Goal: Navigation & Orientation: Find specific page/section

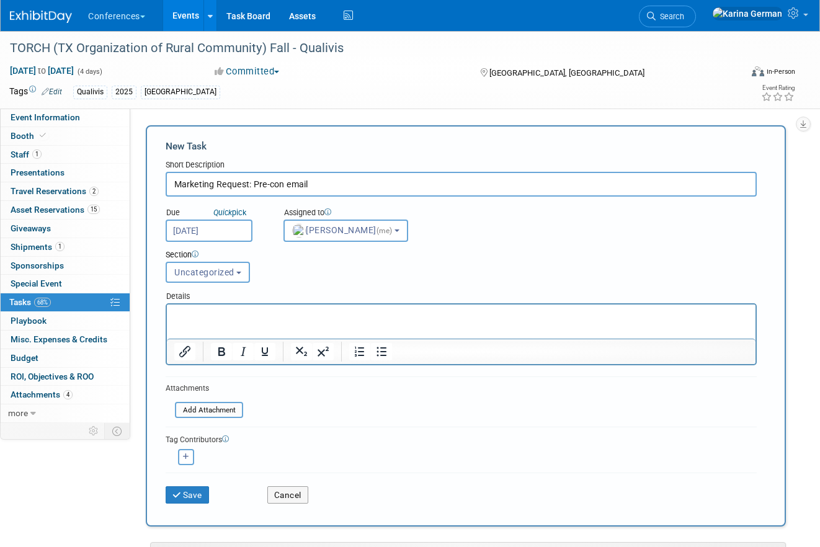
select select "eb9a80ed-01df-455e-b7c9-ebccef2a47a7"
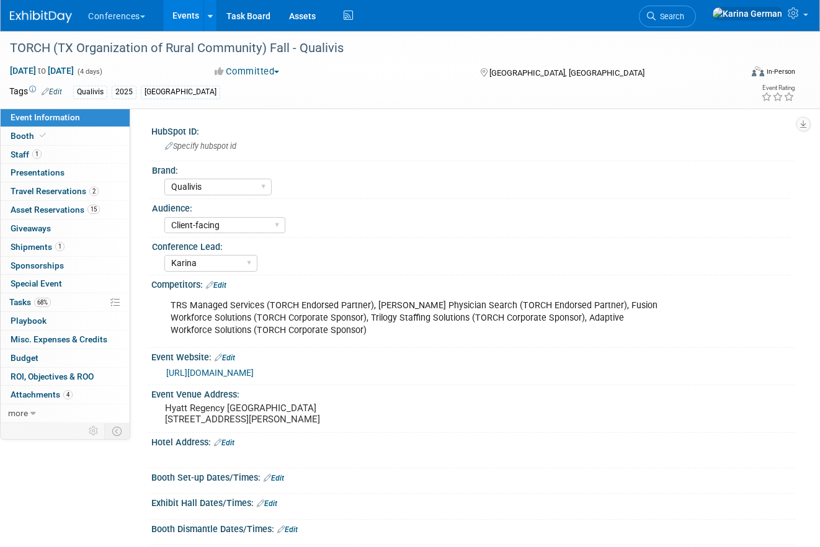
select select "Qualivis"
select select "Client-facing"
select select "Karina"
click at [39, 303] on span "68%" at bounding box center [42, 302] width 17 height 9
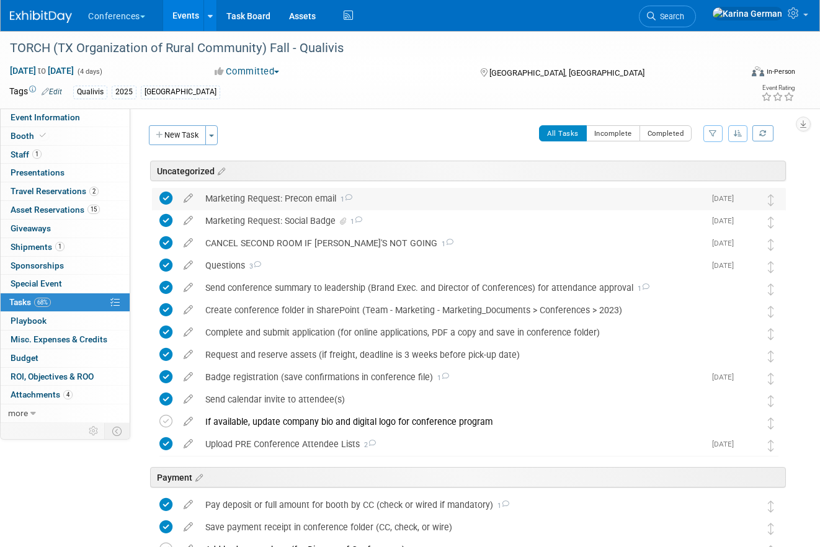
click at [259, 196] on div "Marketing Request: Precon email 1" at bounding box center [451, 198] width 505 height 21
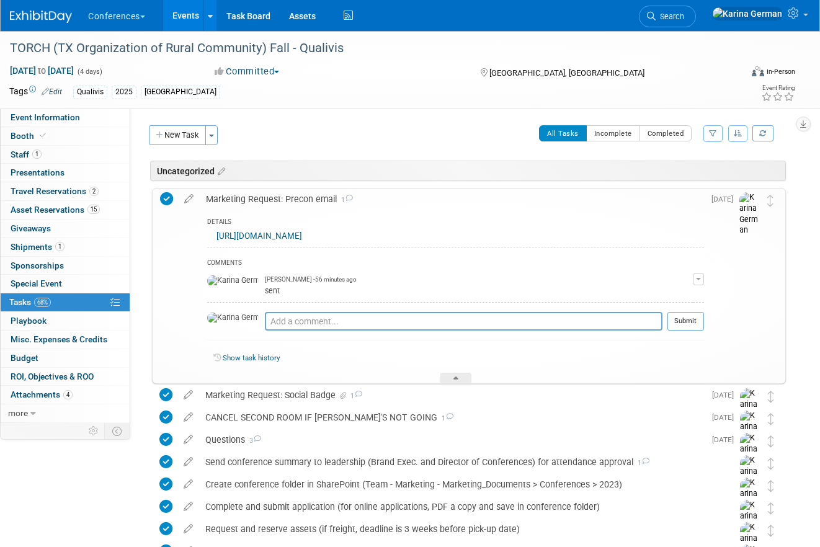
click at [259, 196] on div "Marketing Request: Precon email 1" at bounding box center [452, 199] width 504 height 21
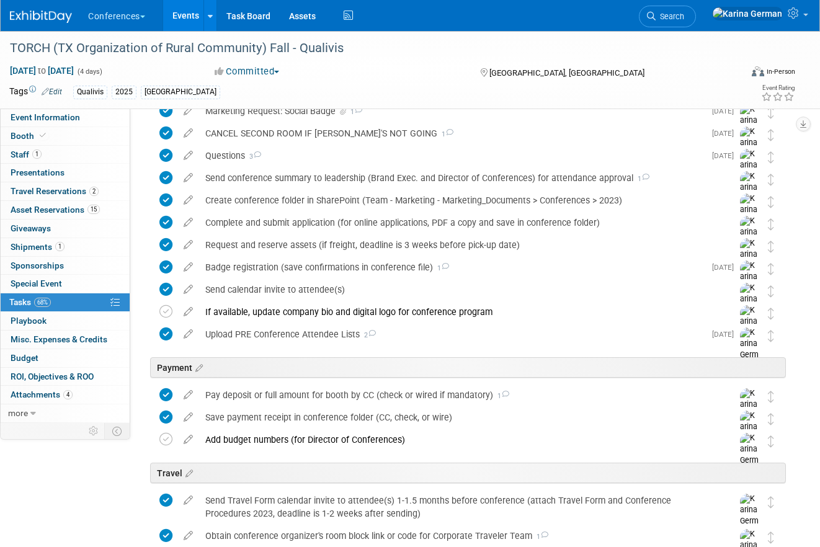
scroll to position [119, 0]
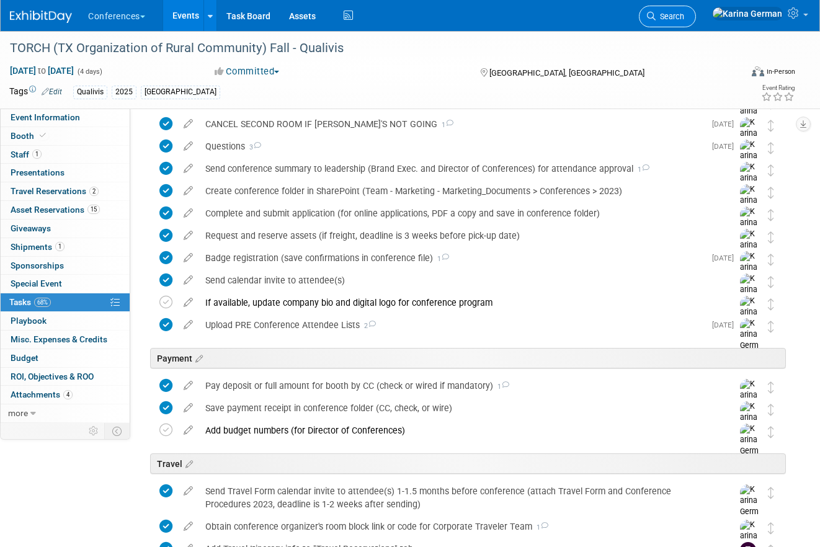
click at [696, 25] on link "Search" at bounding box center [667, 17] width 57 height 22
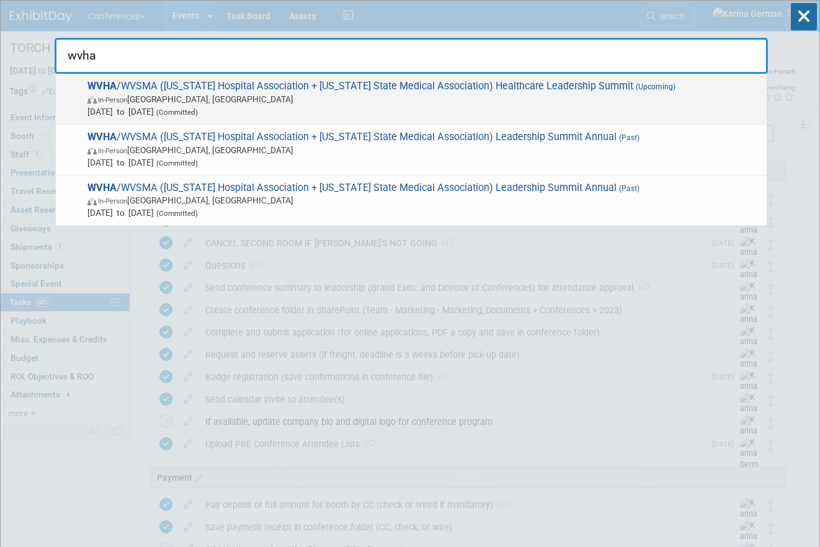
type input "wvha"
click at [407, 100] on span "In-Person White Sulphur Springs, WV" at bounding box center [423, 99] width 673 height 12
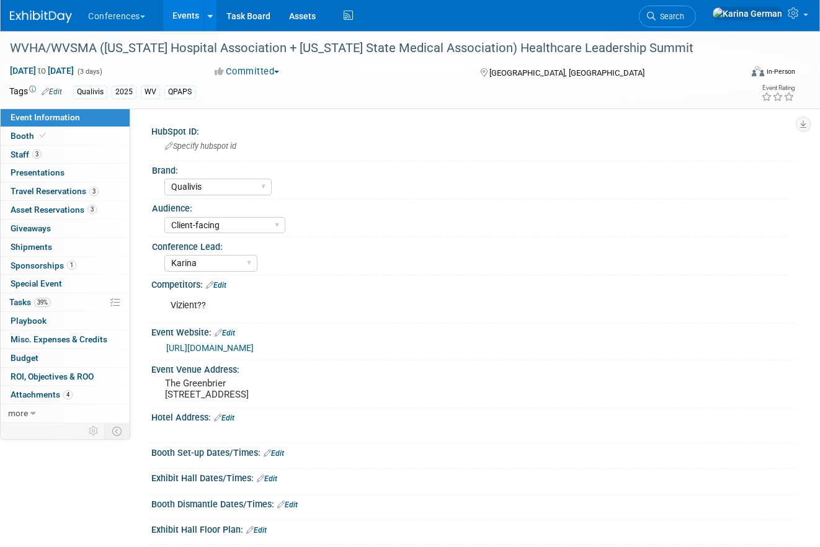
select select "Qualivis"
select select "Client-facing"
select select "Karina"
click at [75, 215] on link "3 Asset Reservations 3" at bounding box center [65, 210] width 129 height 18
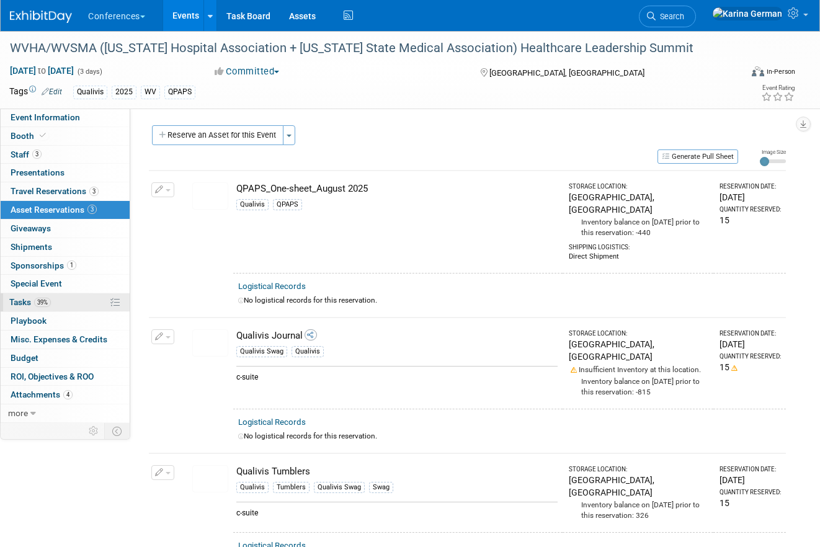
click at [78, 295] on link "39% Tasks 39%" at bounding box center [65, 302] width 129 height 18
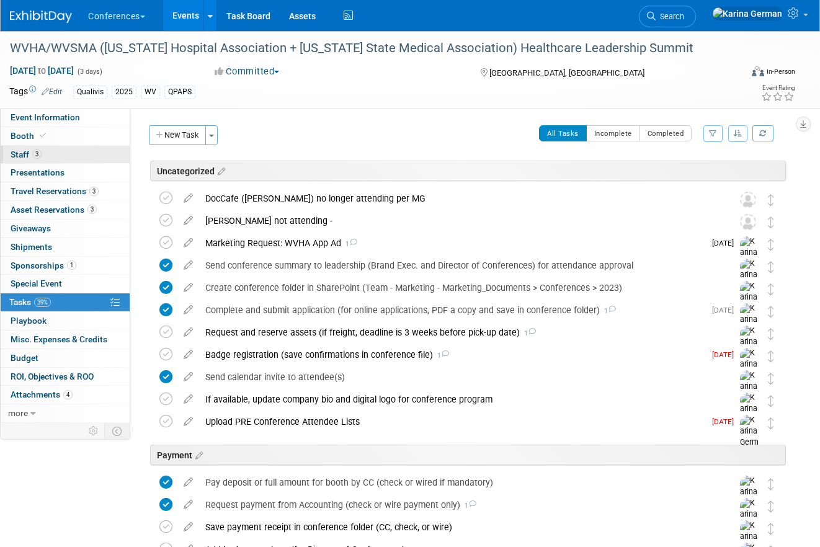
click at [65, 146] on link "3 Staff 3" at bounding box center [65, 155] width 129 height 18
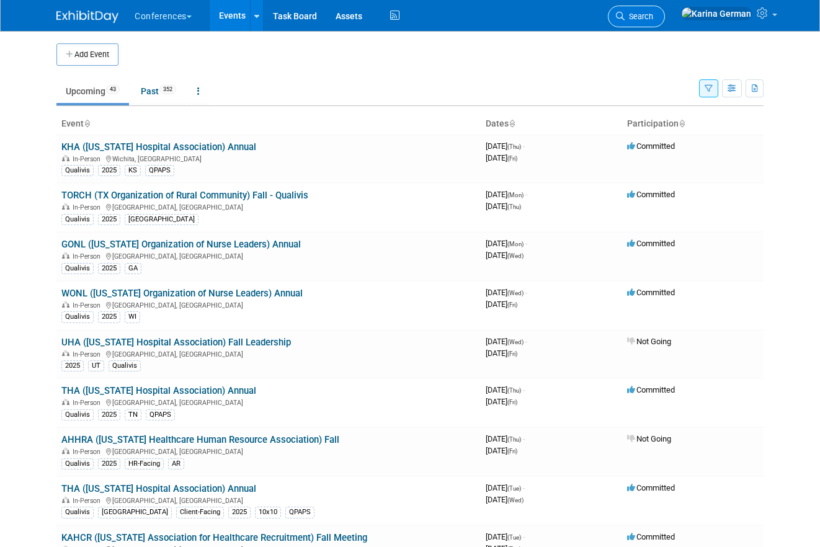
click at [665, 11] on link "Search" at bounding box center [636, 17] width 57 height 22
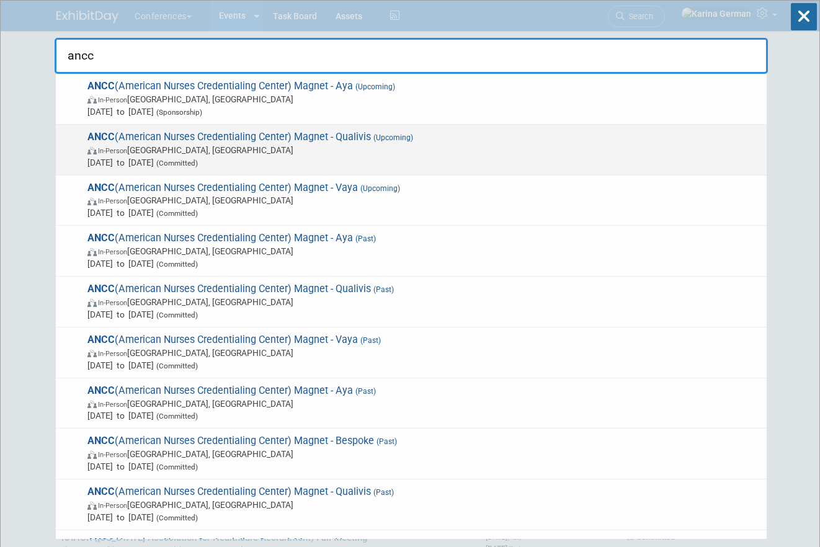
type input "ancc"
click at [226, 154] on span "In-Person Atlanta, GA" at bounding box center [423, 150] width 673 height 12
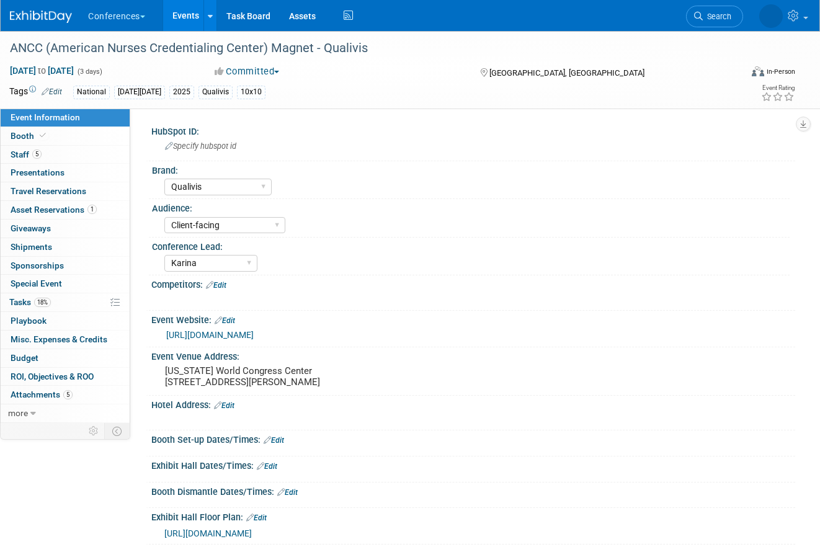
select select "Qualivis"
select select "Client-facing"
select select "Karina"
click at [721, 20] on span "Search" at bounding box center [717, 16] width 29 height 9
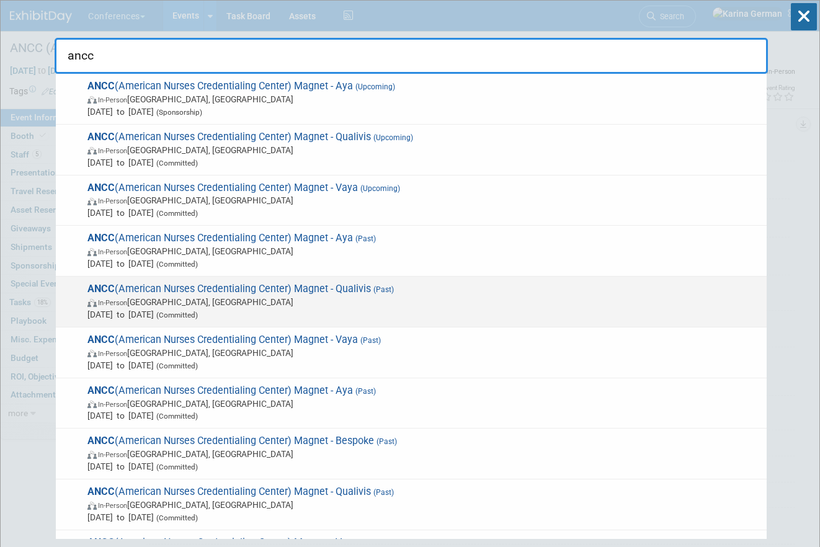
type input "ancc"
click at [279, 298] on span "In-Person New Orleans, LA" at bounding box center [423, 302] width 673 height 12
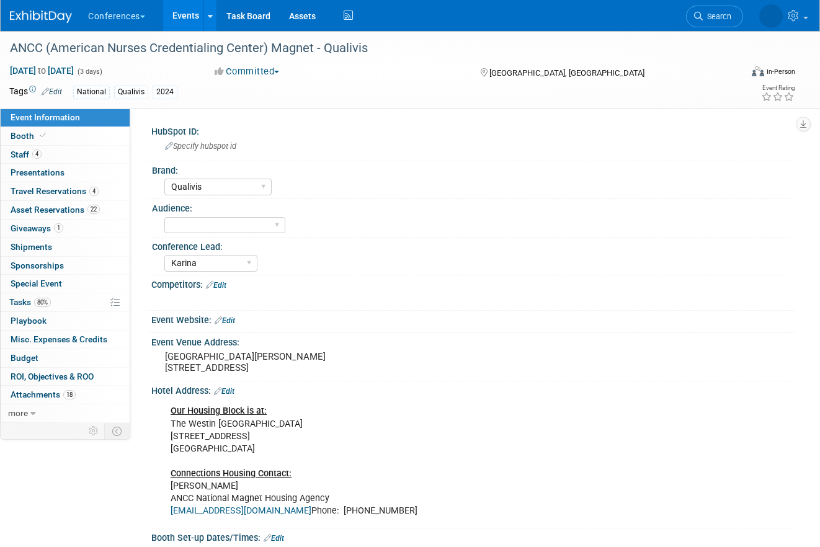
select select "Qualivis"
select select "Karina"
click at [79, 158] on link "4 Staff 4" at bounding box center [65, 155] width 129 height 18
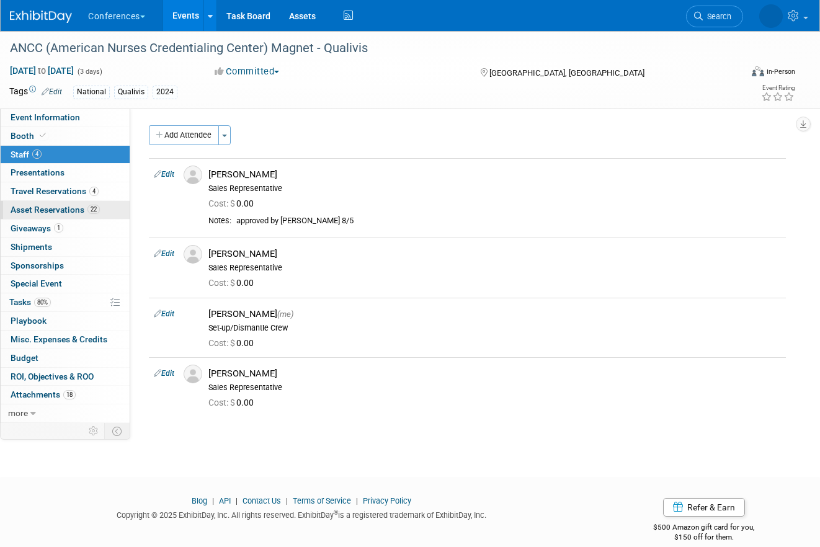
click at [69, 218] on link "22 Asset Reservations 22" at bounding box center [65, 210] width 129 height 18
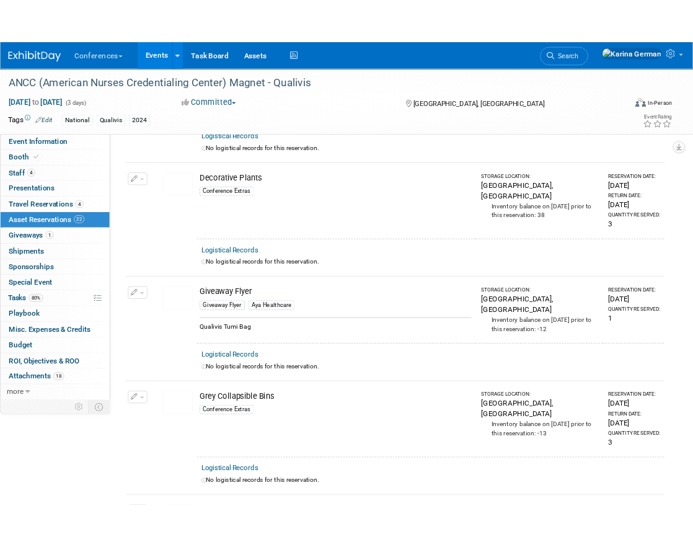
scroll to position [171, 0]
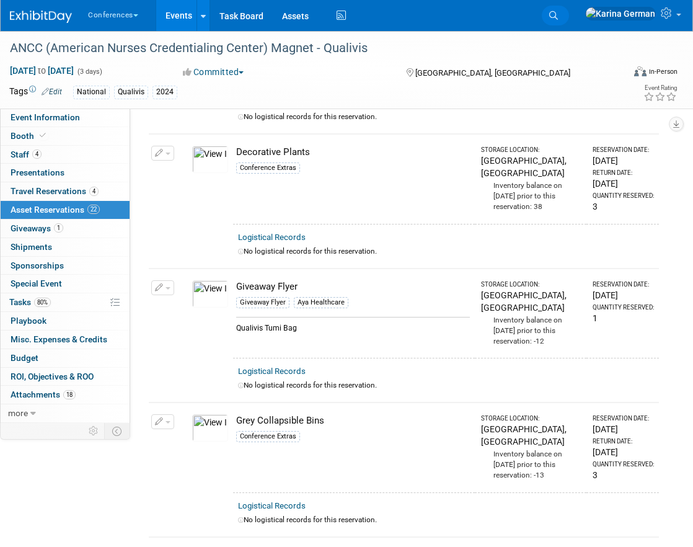
click at [569, 14] on link "Search" at bounding box center [555, 16] width 27 height 20
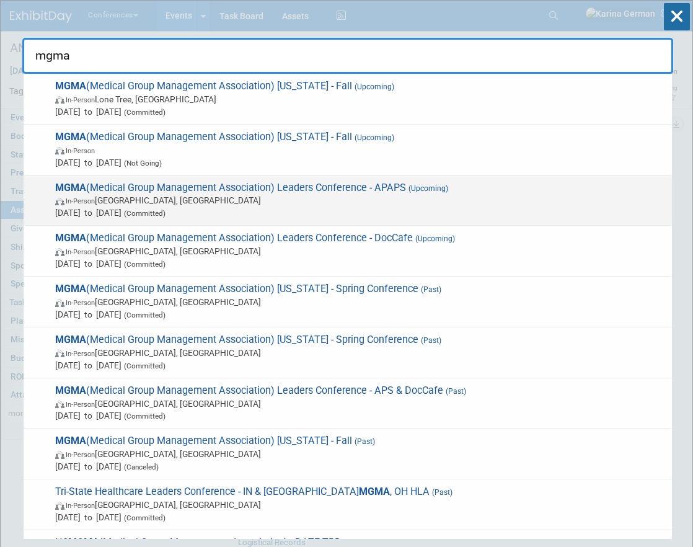
type input "mgma"
click at [166, 214] on span "(Committed)" at bounding box center [144, 213] width 44 height 9
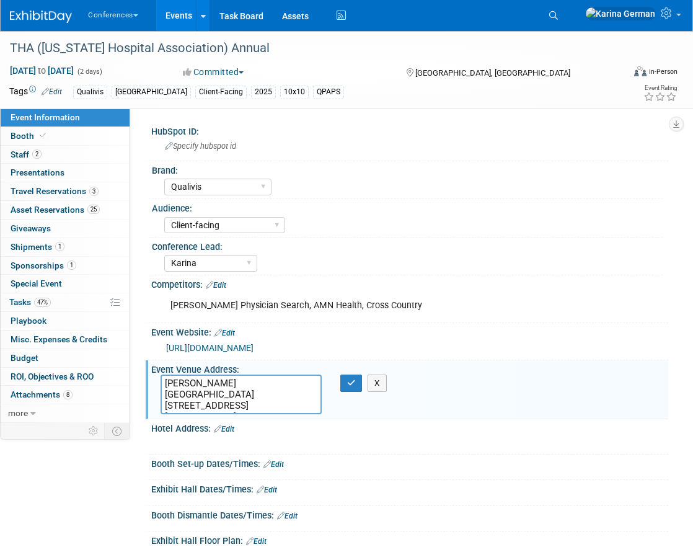
select select "Qualivis"
select select "Client-facing"
select select "Karina"
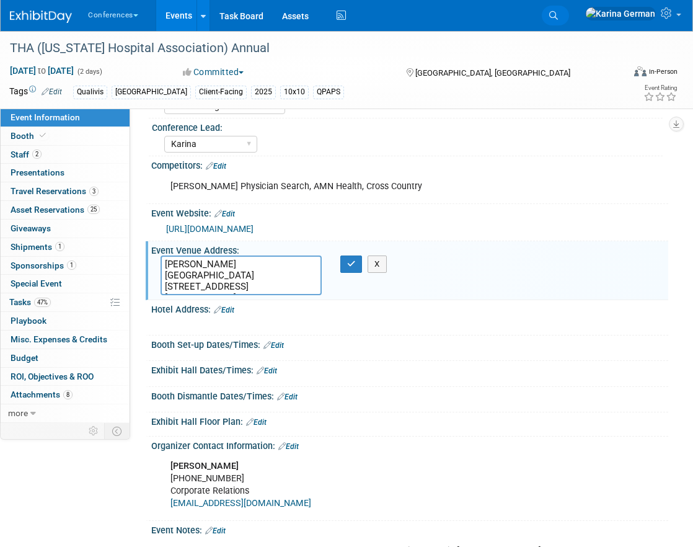
click at [569, 10] on link "Search" at bounding box center [555, 16] width 27 height 20
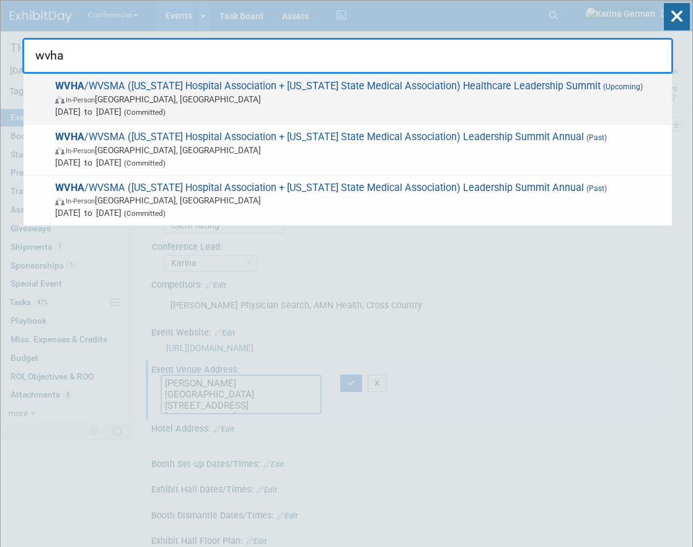
type input "wvha"
click at [258, 108] on span "Sep 24, 2025 to Sep 26, 2025 (Committed)" at bounding box center [360, 111] width 611 height 12
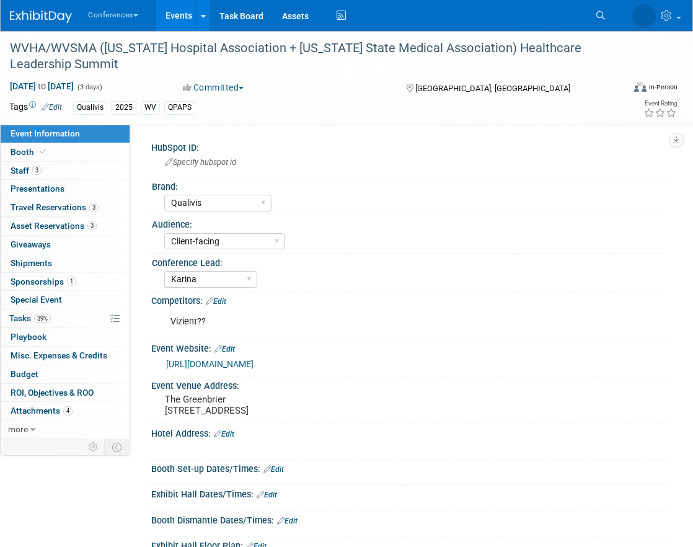
select select "Qualivis"
select select "Client-facing"
select select "Karina"
click at [59, 308] on link "Special Event" at bounding box center [65, 300] width 129 height 18
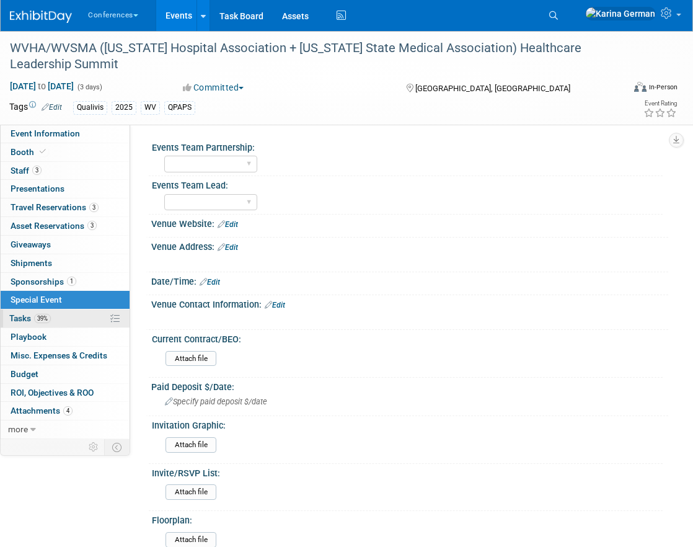
click at [57, 326] on link "39% Tasks 39%" at bounding box center [65, 318] width 129 height 18
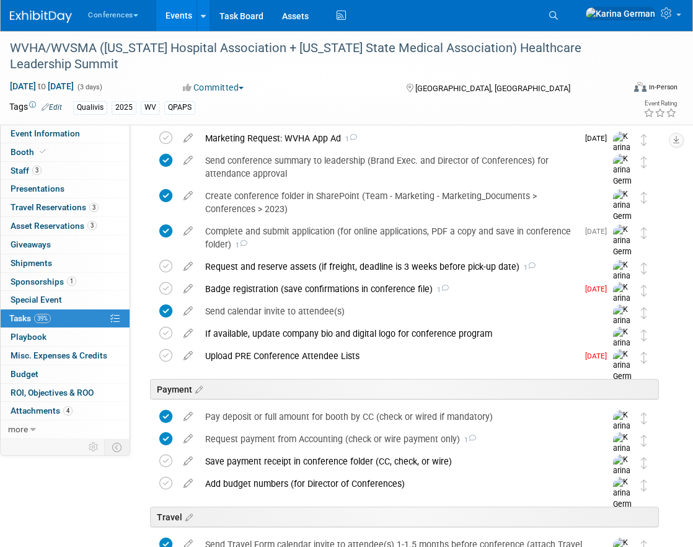
scroll to position [127, 0]
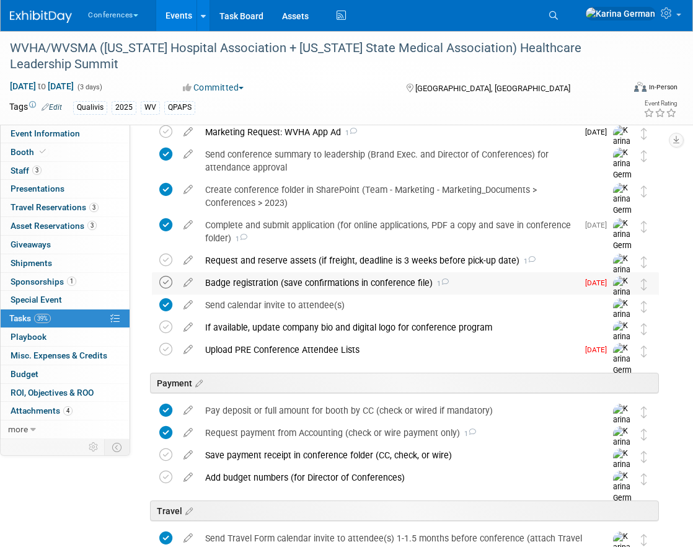
click at [171, 284] on icon at bounding box center [165, 282] width 13 height 13
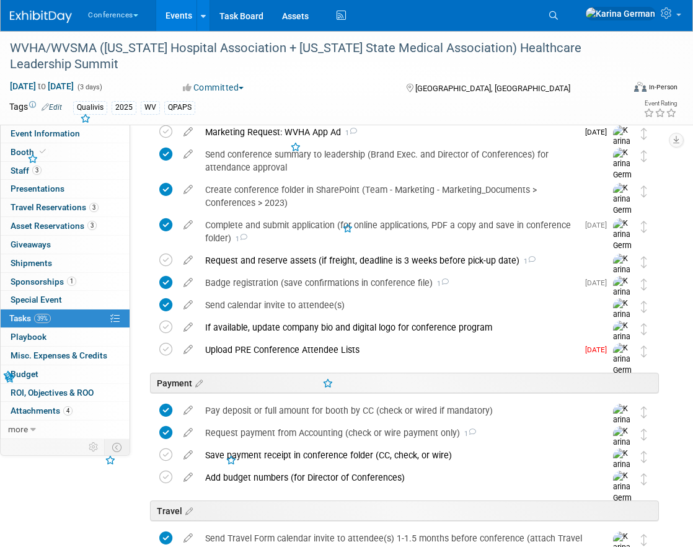
click at [249, 277] on div "Badge registration (save confirmations in conference file) 1" at bounding box center [388, 282] width 379 height 21
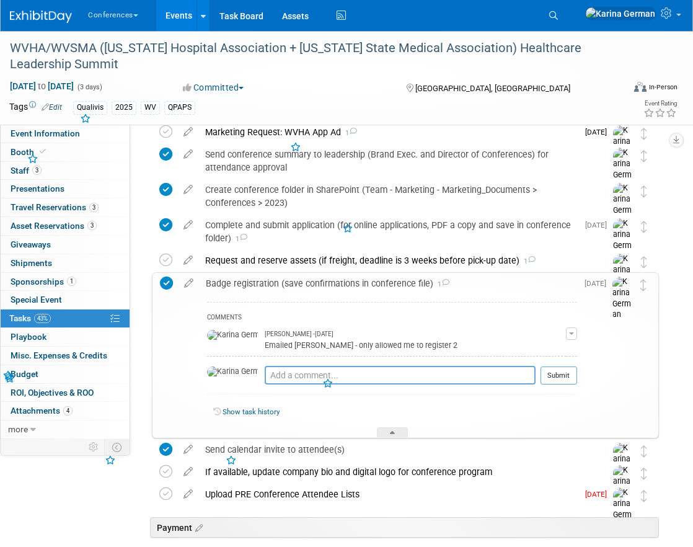
scroll to position [140, 0]
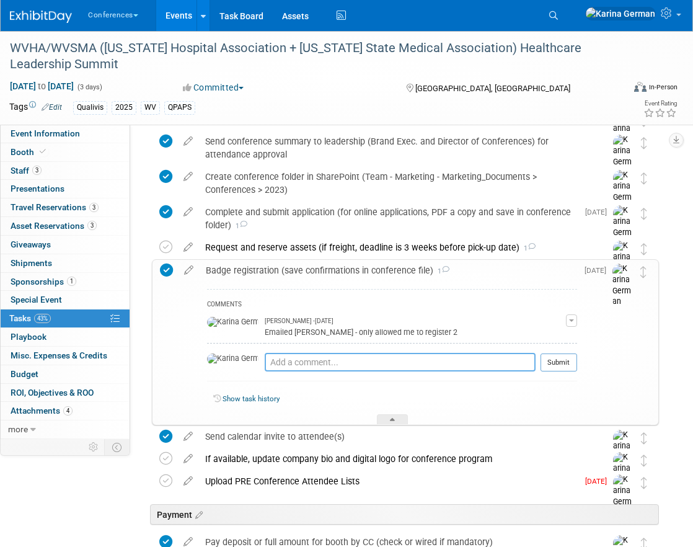
click at [277, 363] on textarea at bounding box center [400, 362] width 271 height 19
type textarea "a"
type textarea "Chelsea, Cherelle, and Brandy are registered"
click at [567, 362] on button "Submit" at bounding box center [559, 362] width 37 height 19
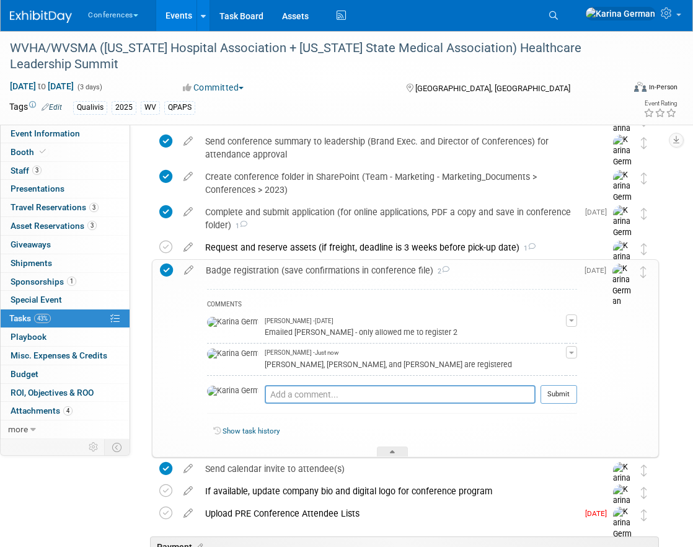
click at [327, 278] on div "Badge registration (save confirmations in conference file) 2" at bounding box center [389, 270] width 378 height 21
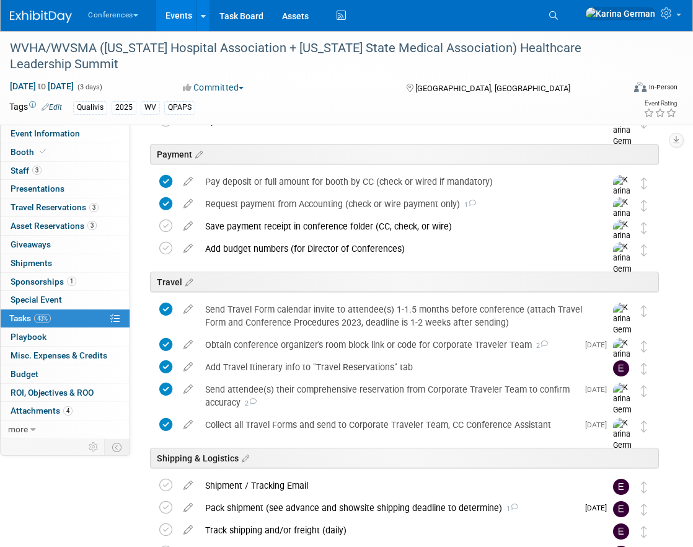
scroll to position [0, 0]
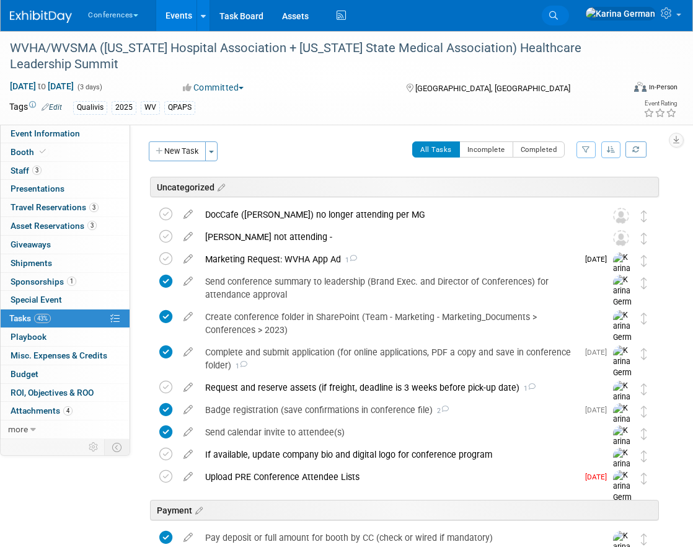
click at [569, 9] on link "Search" at bounding box center [555, 16] width 27 height 20
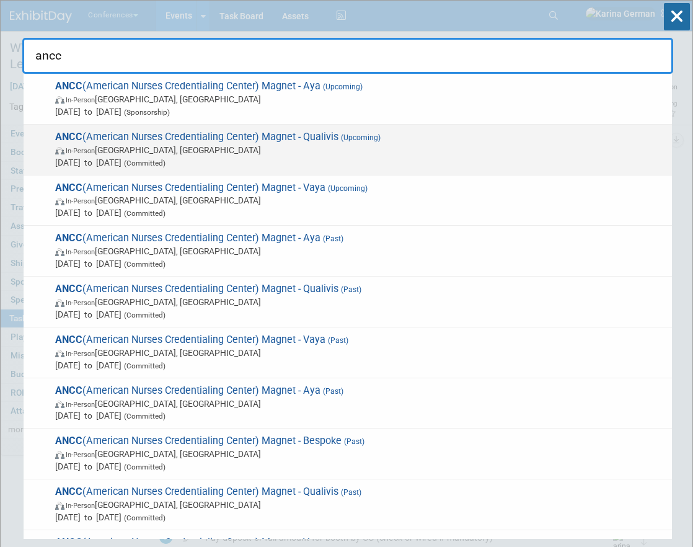
type input "ancc"
click at [174, 150] on span "In-Person Atlanta, GA" at bounding box center [360, 150] width 611 height 12
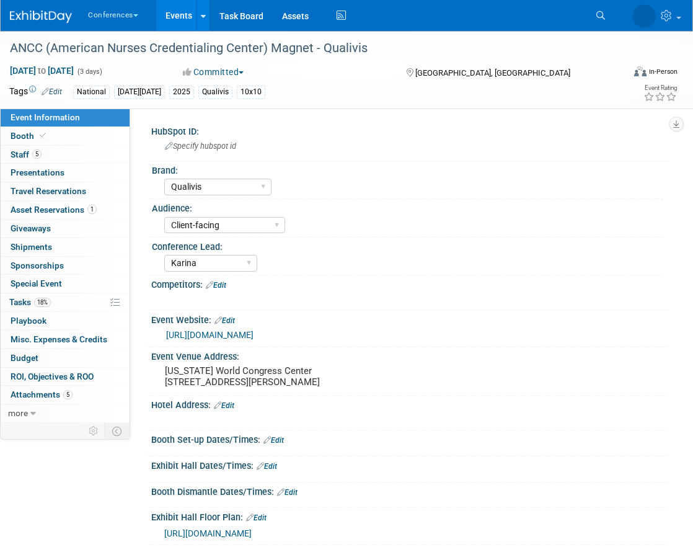
select select "Qualivis"
select select "Client-facing"
select select "Karina"
click at [558, 12] on icon at bounding box center [553, 15] width 9 height 9
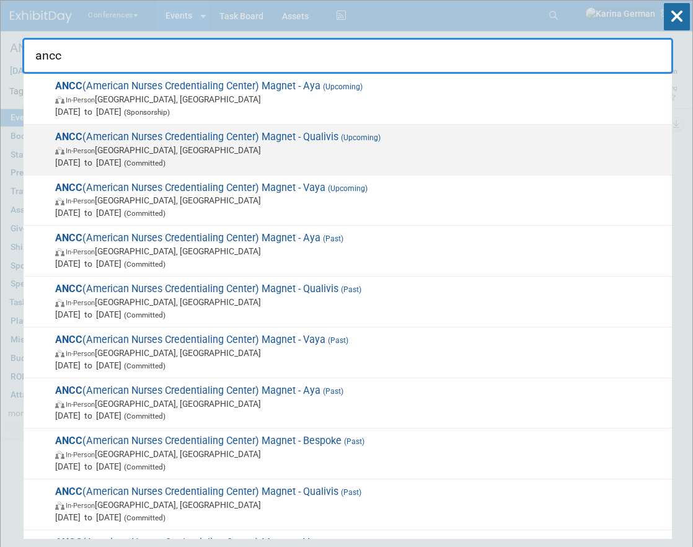
type input "ancc"
click at [335, 174] on div "ANCC (American Nurses Credentialing Center) Magnet - Qualivis (Upcoming) In-Per…" at bounding box center [348, 150] width 649 height 51
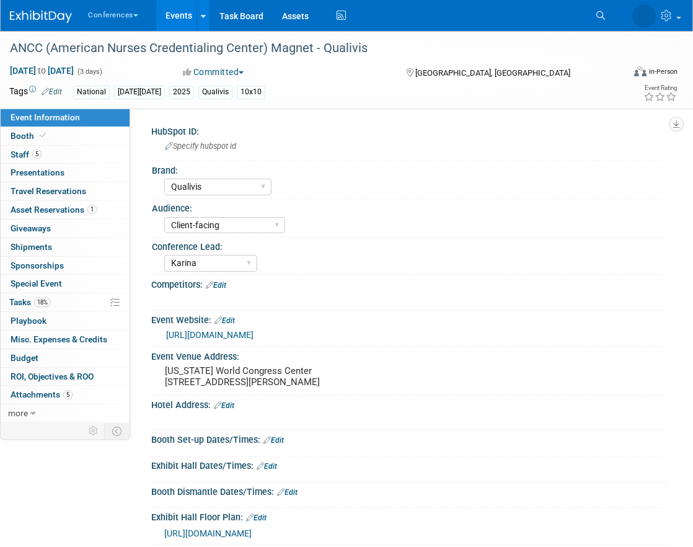
select select "Qualivis"
select select "Client-facing"
select select "Karina"
click at [558, 15] on icon at bounding box center [553, 15] width 9 height 9
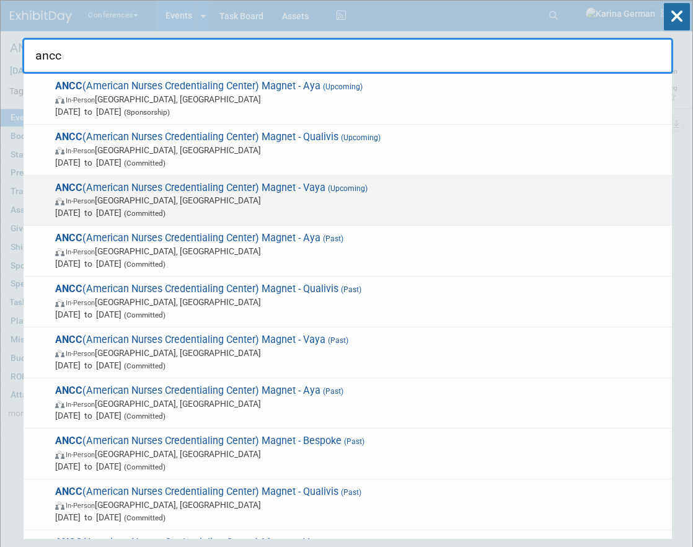
type input "ancc"
click at [278, 195] on span "In-Person Atlanta, GA" at bounding box center [360, 200] width 611 height 12
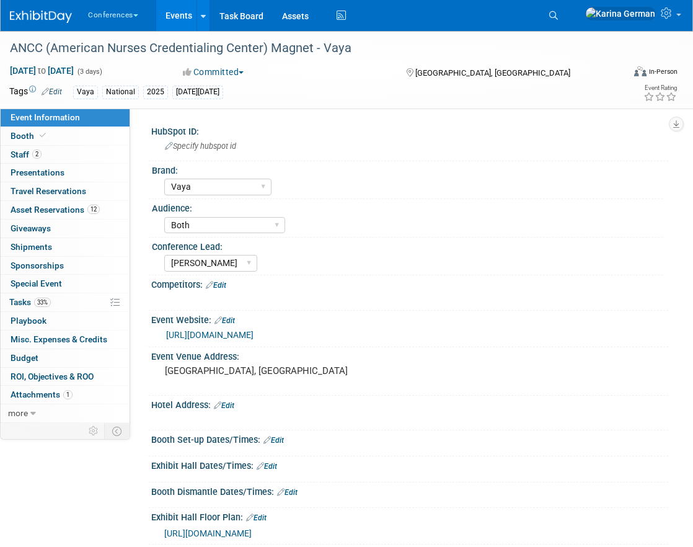
select select "Vaya"
select select "Both"
select select "[PERSON_NAME]"
click at [57, 157] on link "2 Staff 2" at bounding box center [65, 155] width 129 height 18
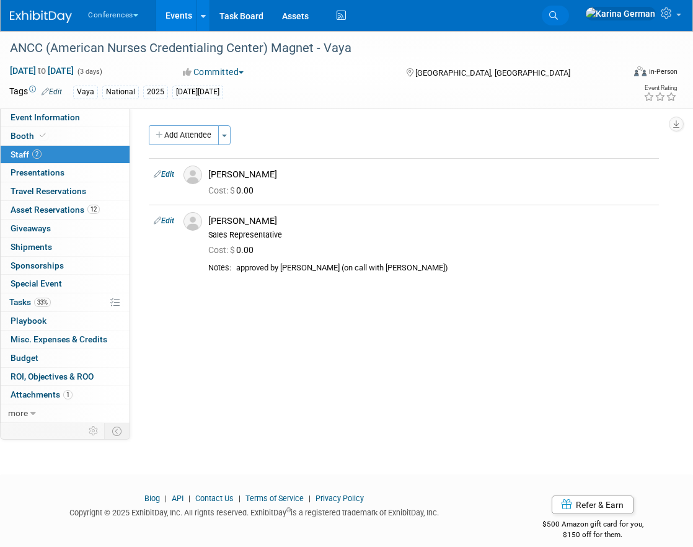
click at [558, 17] on icon at bounding box center [553, 15] width 9 height 9
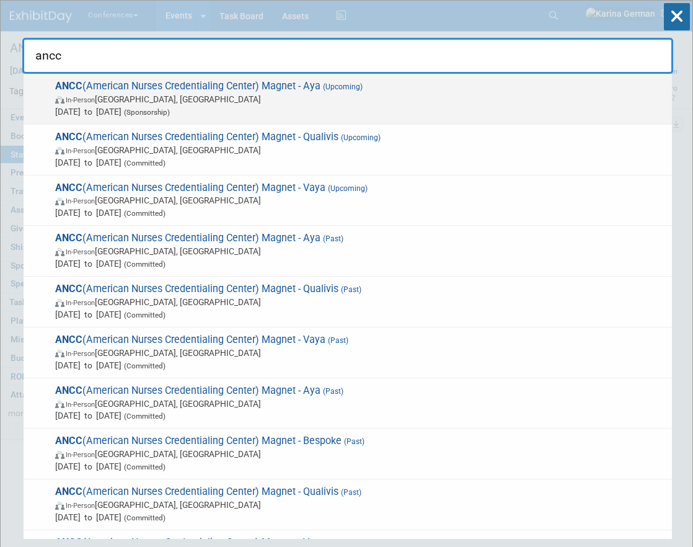
type input "ancc"
click at [298, 91] on span "ANCC (American Nurses Credentialing Center) Magnet - [PERSON_NAME] (Upcoming) I…" at bounding box center [358, 99] width 615 height 38
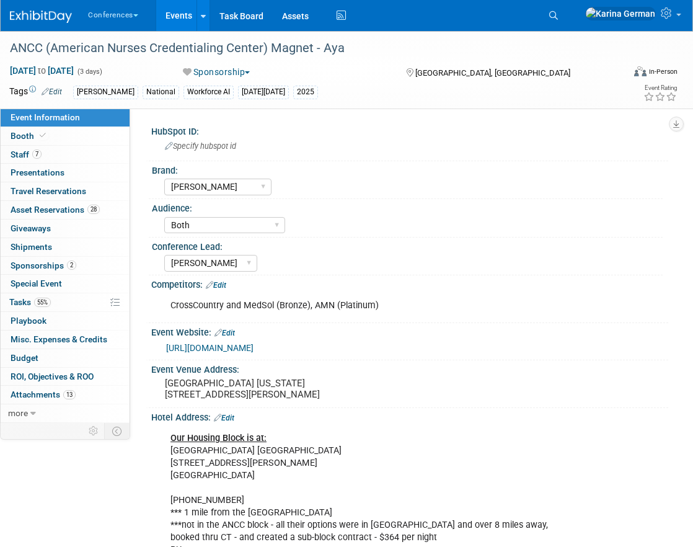
select select "[PERSON_NAME]"
select select "Both"
select select "[PERSON_NAME]"
click at [61, 156] on link "7 Staff 7" at bounding box center [65, 155] width 129 height 18
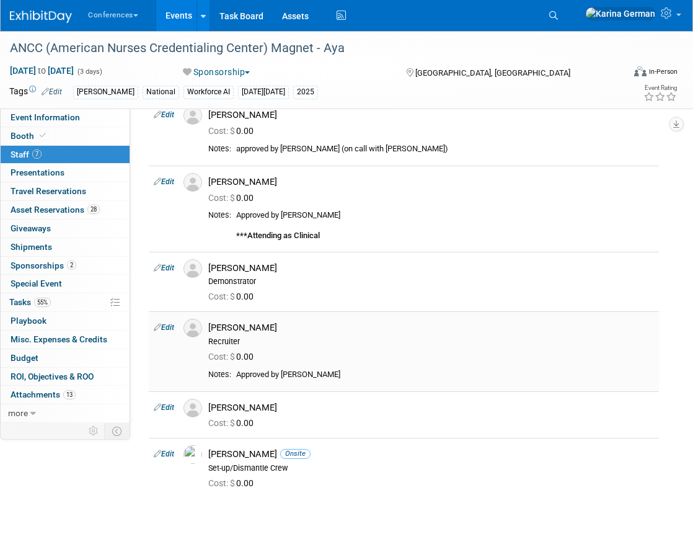
scroll to position [125, 0]
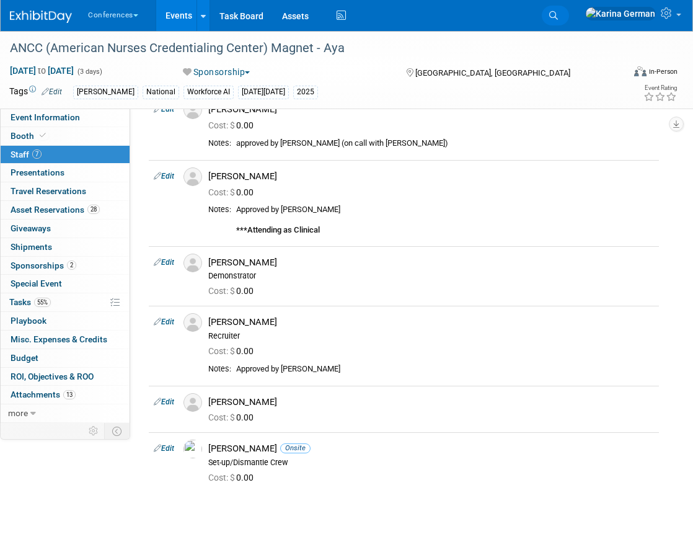
click at [558, 17] on icon at bounding box center [553, 15] width 9 height 9
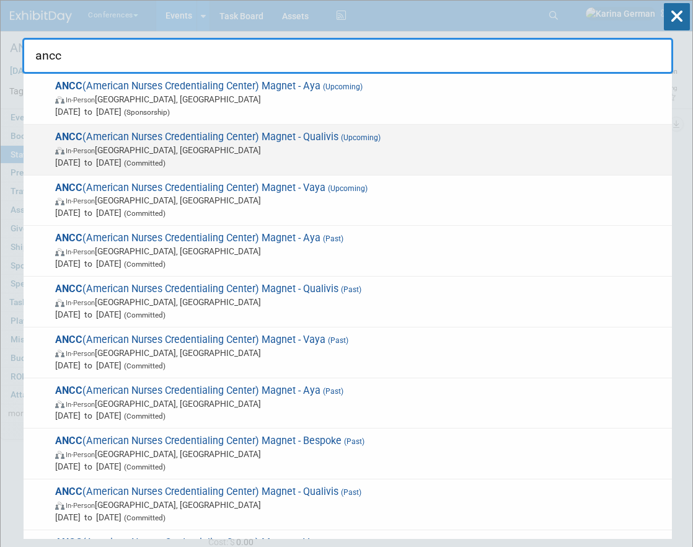
type input "ancc"
click at [318, 137] on span "ANCC (American Nurses Credentialing Center) Magnet - Qualivis (Upcoming) In-Per…" at bounding box center [358, 150] width 615 height 38
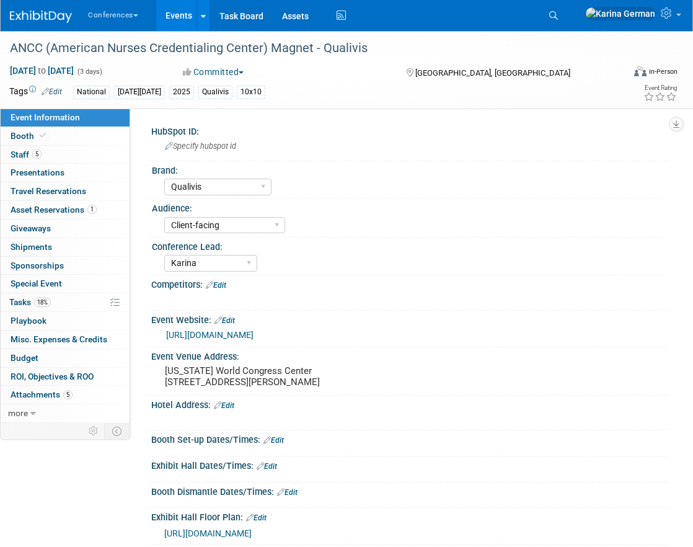
select select "Qualivis"
select select "Client-facing"
select select "Karina"
click at [87, 149] on link "5 Staff 5" at bounding box center [65, 155] width 129 height 18
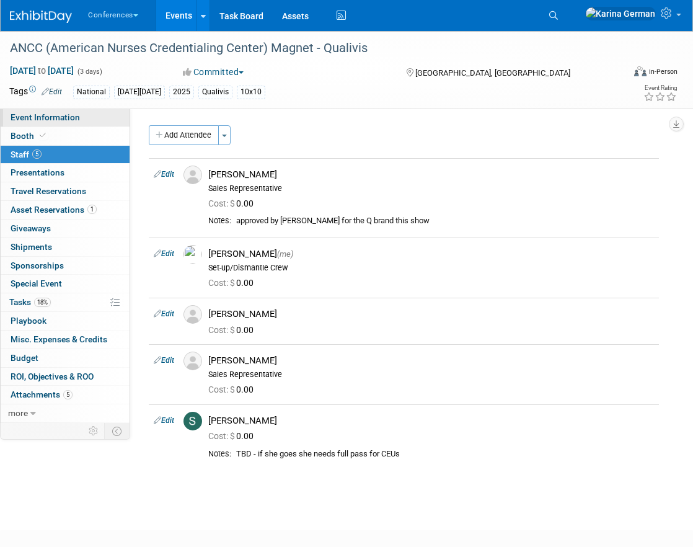
click at [74, 120] on span "Event Information" at bounding box center [45, 117] width 69 height 10
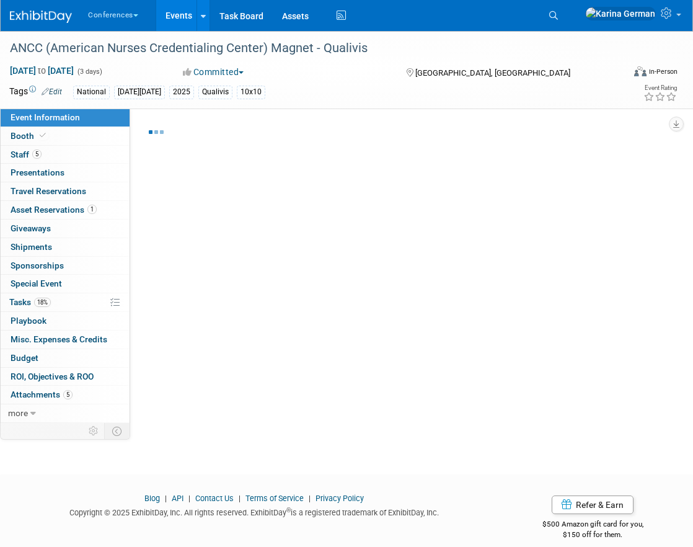
select select "Qualivis"
select select "Client-facing"
select select "Karina"
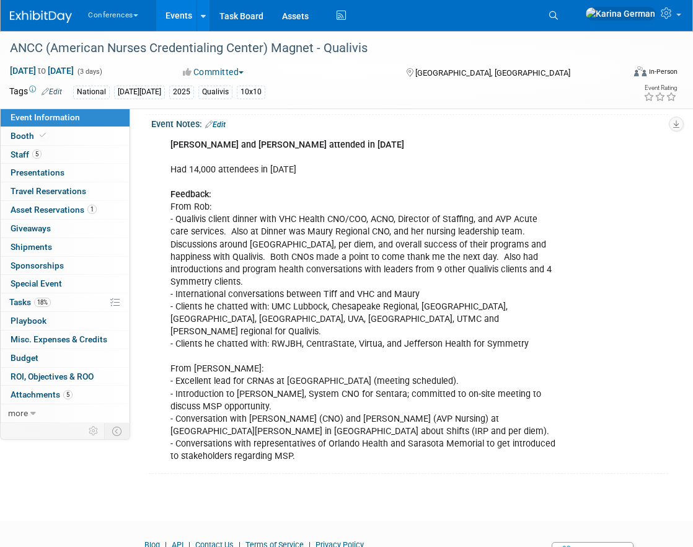
scroll to position [509, 0]
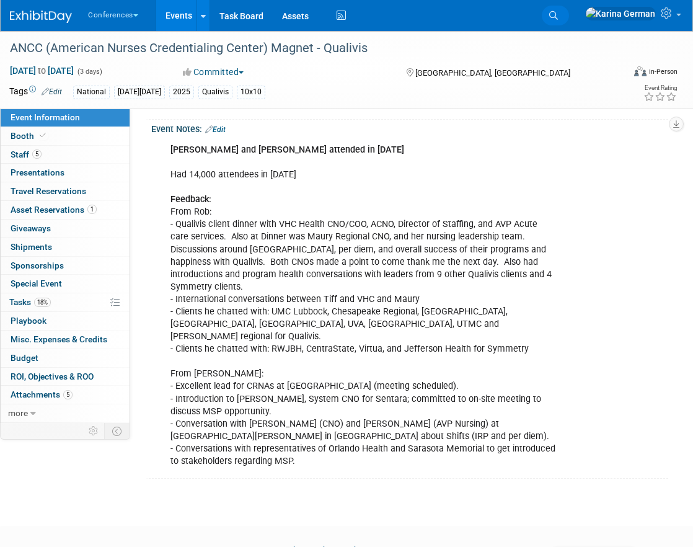
click at [569, 14] on link "Search" at bounding box center [555, 16] width 27 height 20
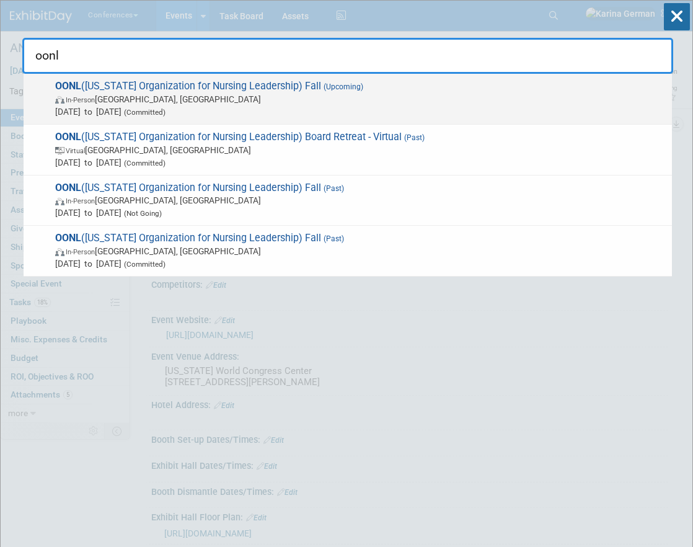
type input "oonl"
click at [126, 89] on span "OONL (Ohio Organization for Nursing Leadership) Fall (Upcoming) In-Person Weste…" at bounding box center [358, 99] width 615 height 38
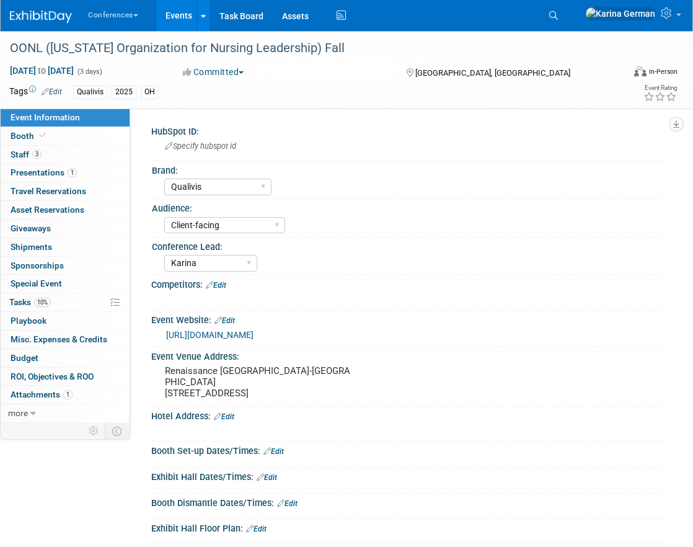
select select "Qualivis"
select select "Client-facing"
select select "Karina"
click at [558, 12] on icon at bounding box center [553, 15] width 9 height 9
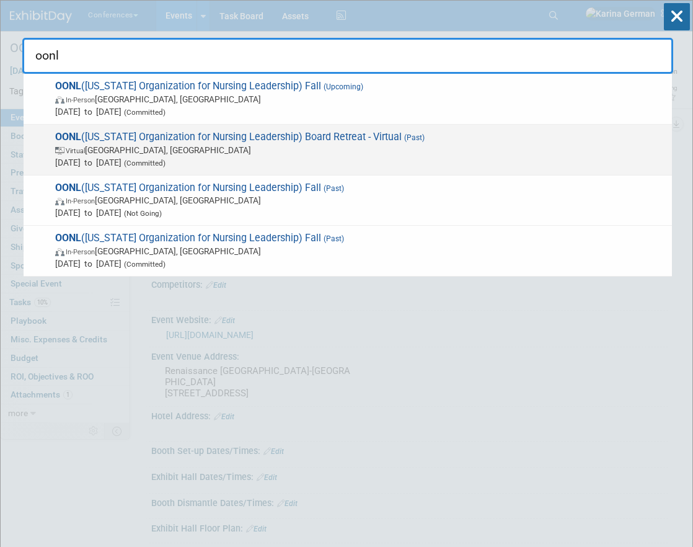
type input "oonl"
click at [396, 148] on span "Virtual [GEOGRAPHIC_DATA], [GEOGRAPHIC_DATA]" at bounding box center [360, 150] width 611 height 12
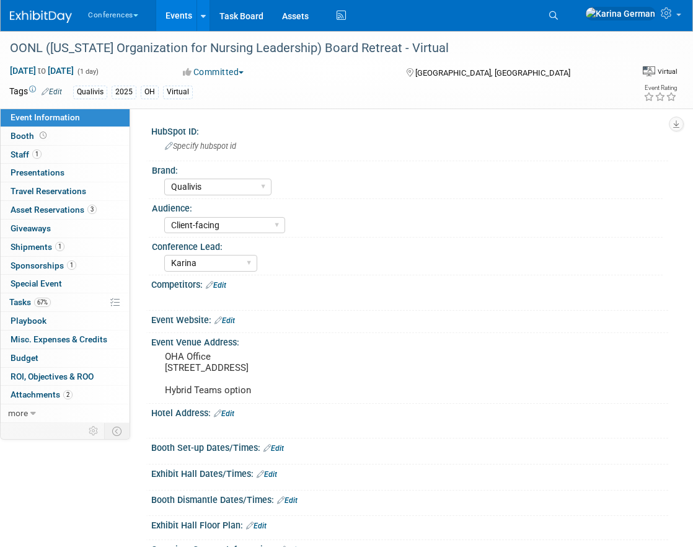
select select "Qualivis"
select select "Client-facing"
select select "Karina"
click at [43, 304] on span "67%" at bounding box center [42, 302] width 17 height 9
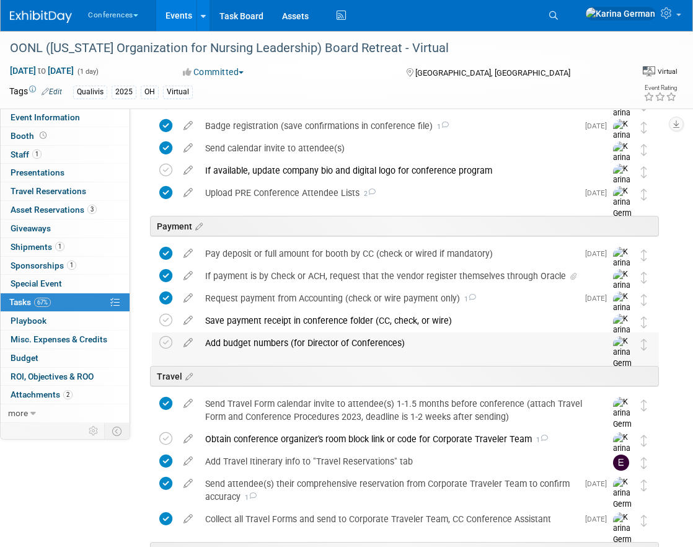
scroll to position [218, 0]
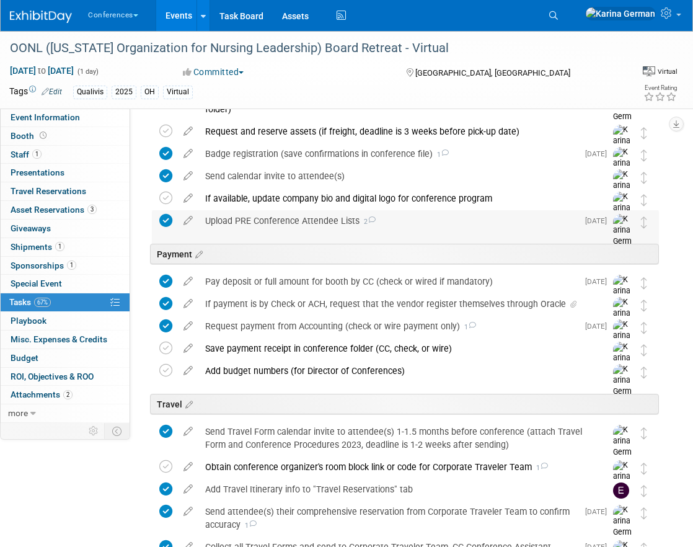
click at [260, 218] on div "Upload PRE Conference Attendee Lists 2" at bounding box center [388, 220] width 379 height 21
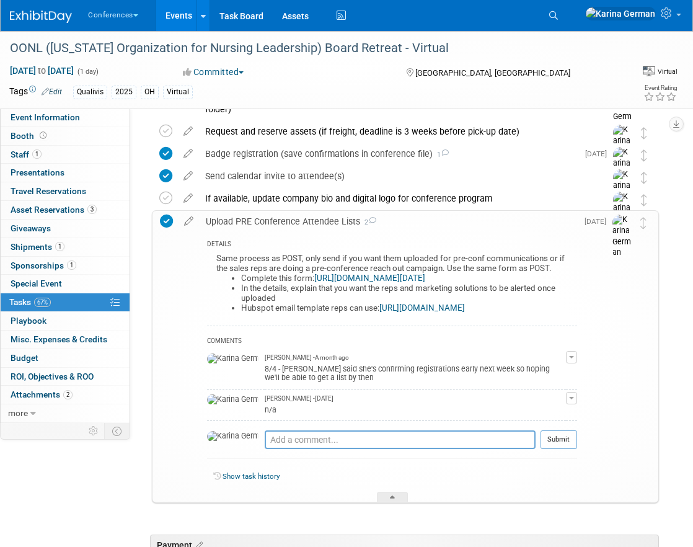
click at [260, 218] on div "Upload PRE Conference Attendee Lists 2" at bounding box center [389, 221] width 378 height 21
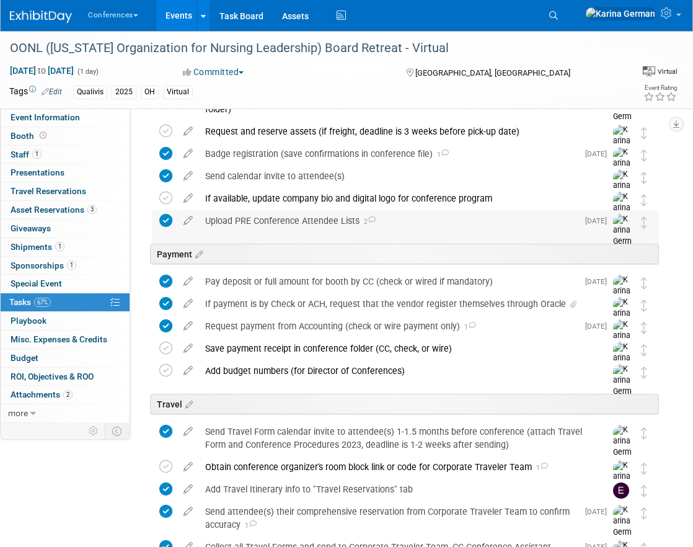
scroll to position [538, 0]
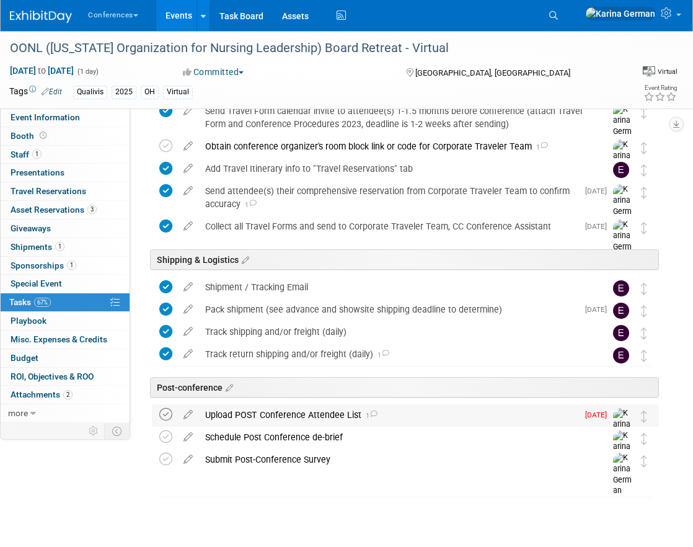
click at [169, 411] on icon at bounding box center [165, 414] width 13 height 13
click at [243, 412] on div "Upload POST Conference Attendee List 1" at bounding box center [388, 414] width 379 height 21
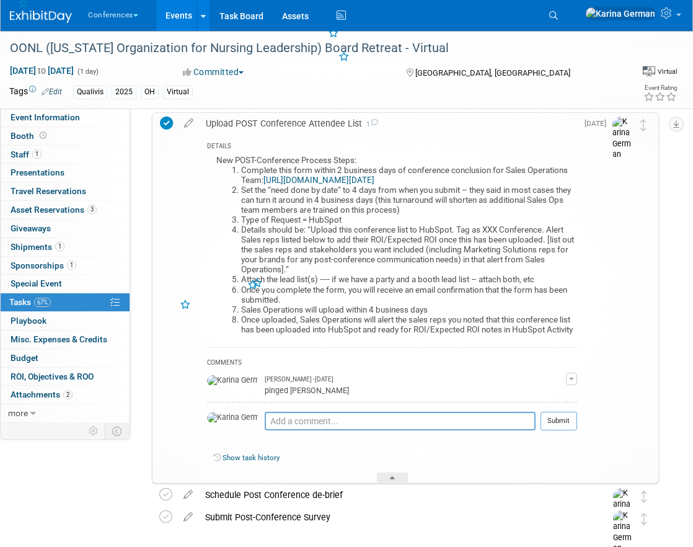
scroll to position [836, 0]
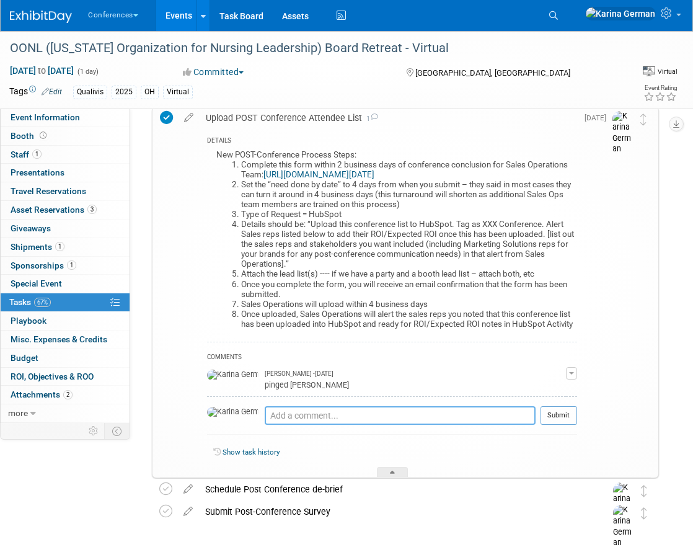
click at [276, 421] on textarea at bounding box center [400, 415] width 271 height 19
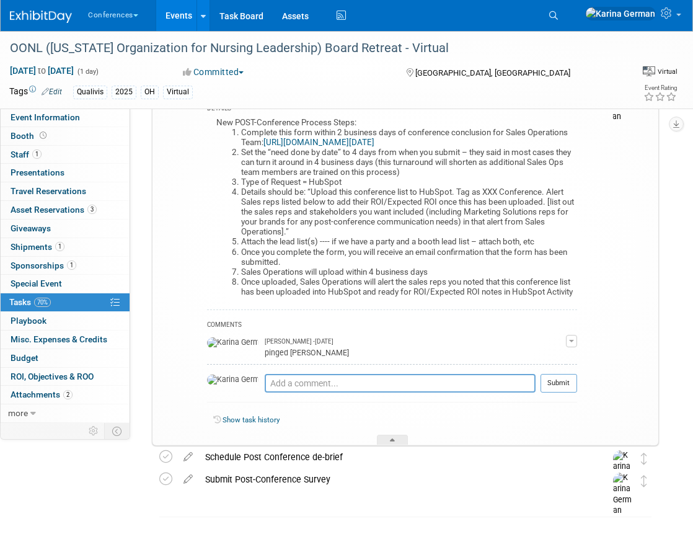
scroll to position [888, 0]
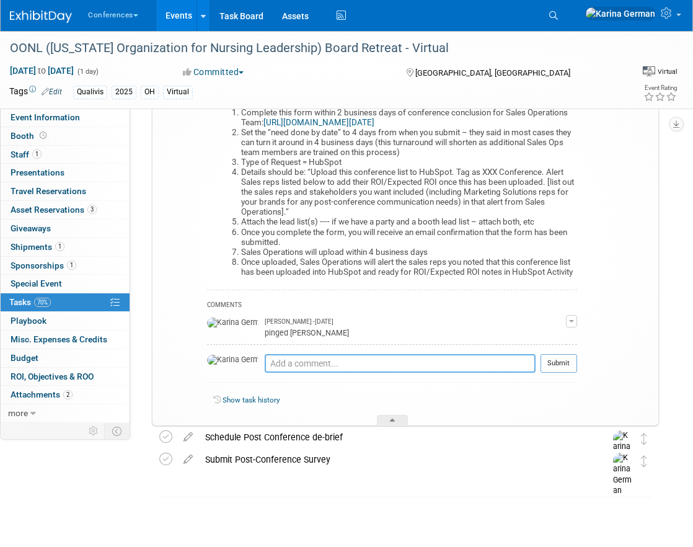
click at [372, 370] on textarea at bounding box center [400, 363] width 271 height 19
type textarea "sent to Aaron and uploaded to hubspot"
click at [567, 362] on button "Submit" at bounding box center [559, 363] width 37 height 19
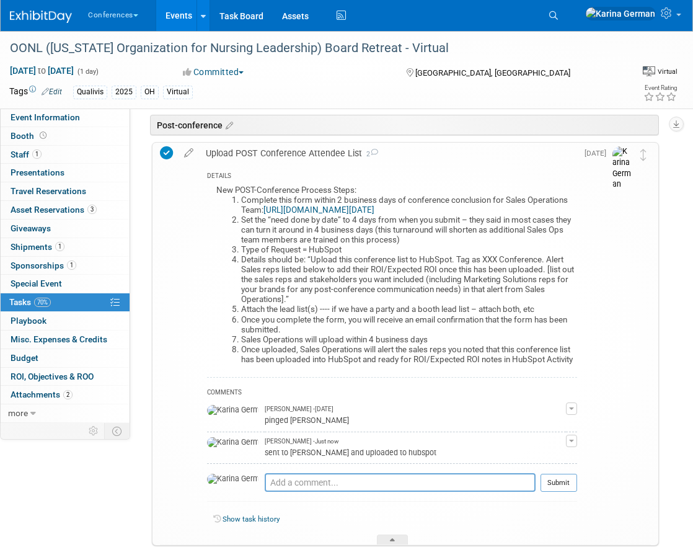
scroll to position [797, 0]
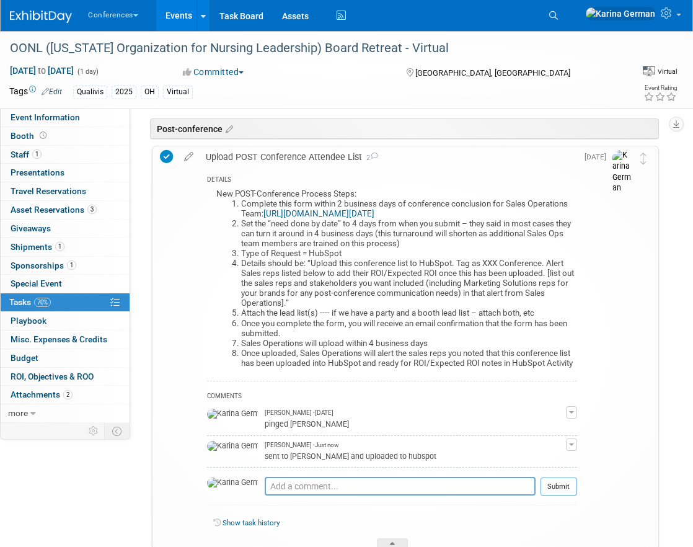
click at [375, 215] on link "https://forms.monday.com/forms/aae04596fff7cdb63096c70fe9d2b002?r=use1" at bounding box center [319, 213] width 111 height 9
click at [277, 161] on div "Upload POST Conference Attendee List 2" at bounding box center [389, 156] width 378 height 21
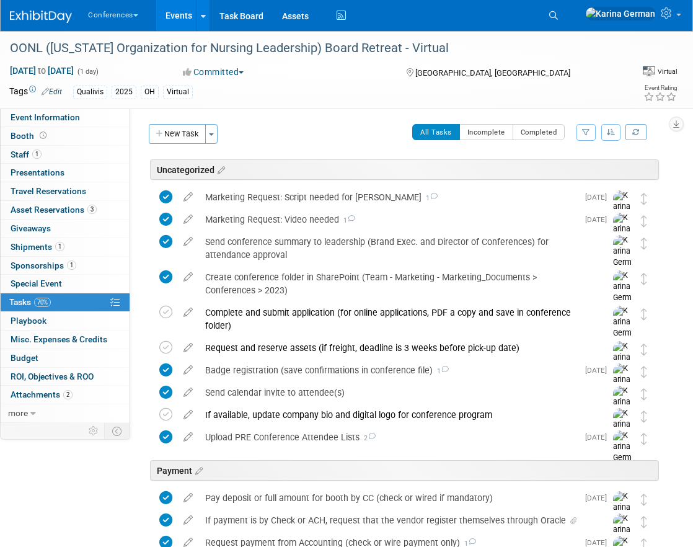
scroll to position [0, 0]
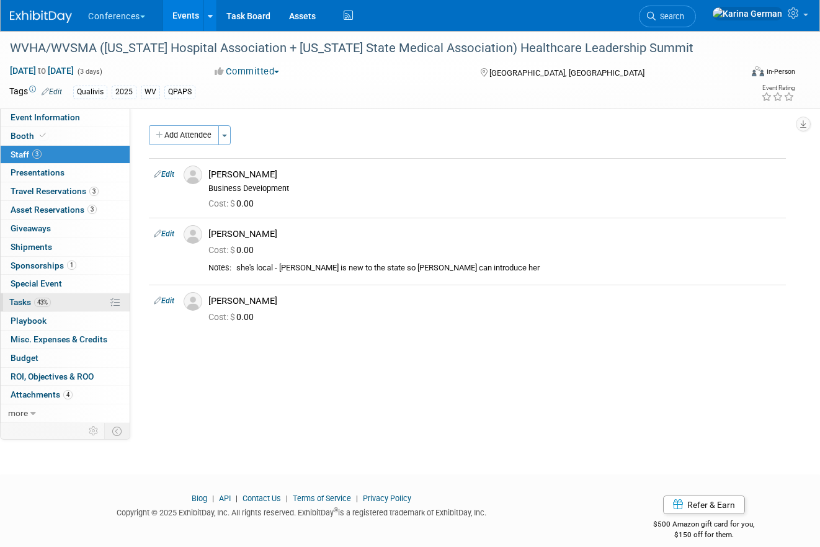
click at [70, 309] on link "43% Tasks 43%" at bounding box center [65, 302] width 129 height 18
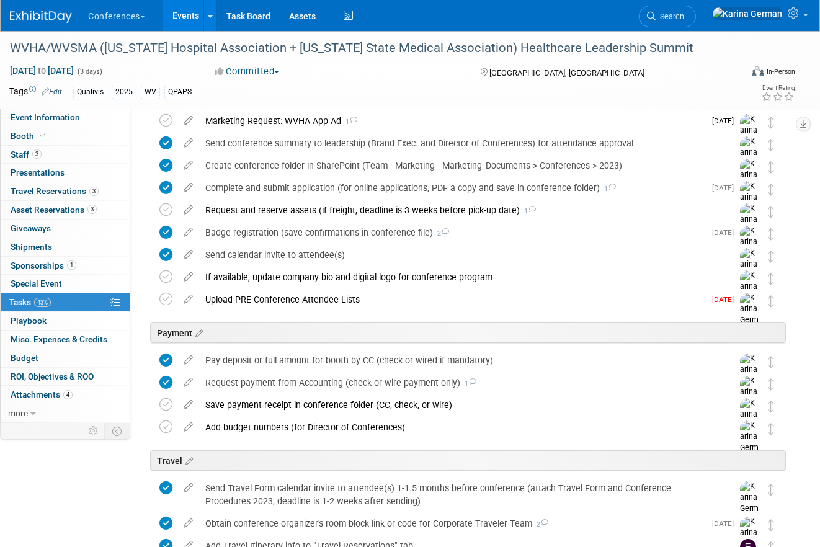
scroll to position [78, 0]
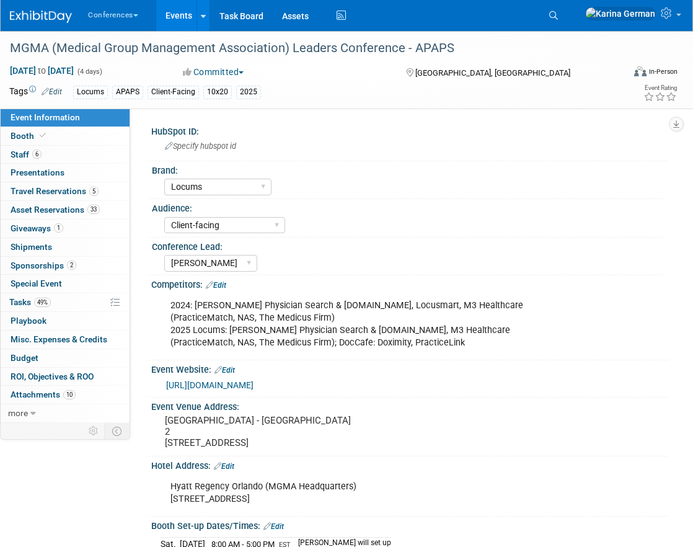
select select "Locums"
select select "Client-facing"
select select "[PERSON_NAME]"
click at [35, 152] on span "6" at bounding box center [36, 153] width 9 height 9
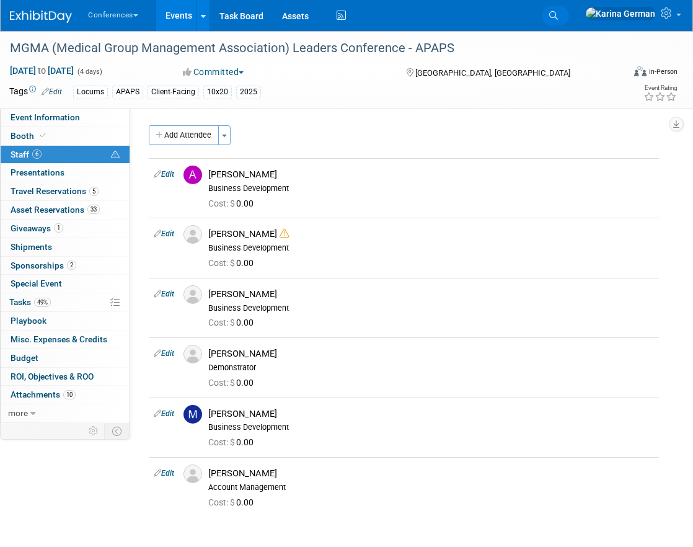
click at [569, 22] on link "Search" at bounding box center [555, 16] width 27 height 20
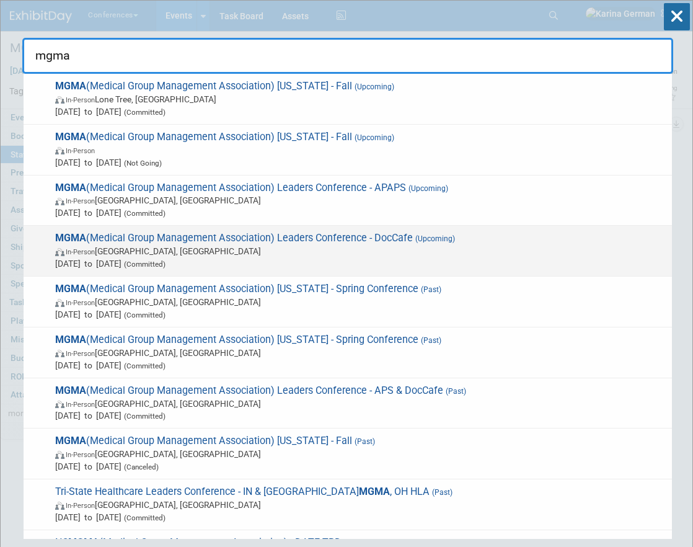
type input "mgma"
click at [363, 234] on span "MGMA (Medical Group Management Association) Leaders Conference - DocCafe (Upcom…" at bounding box center [358, 251] width 615 height 38
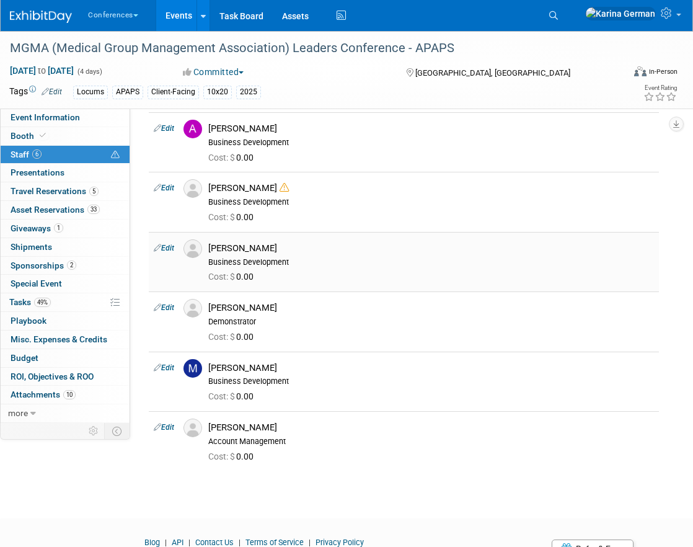
scroll to position [35, 0]
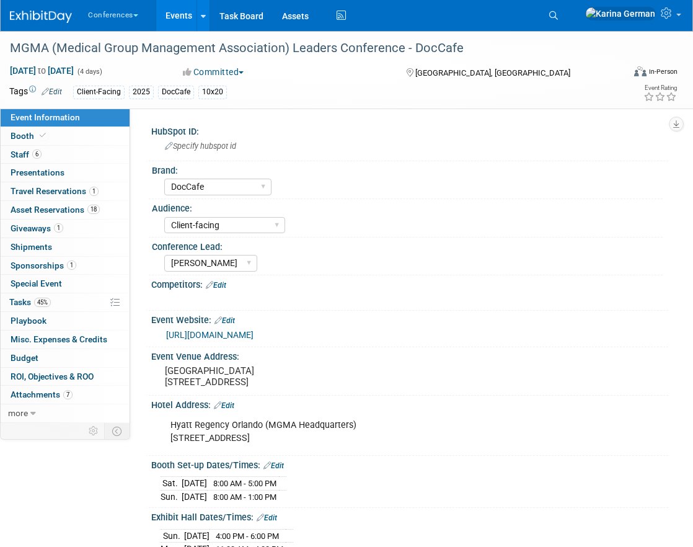
select select "DocCafe"
select select "Client-facing"
select select "[PERSON_NAME]"
click at [65, 150] on link "6 Staff 6" at bounding box center [65, 155] width 129 height 18
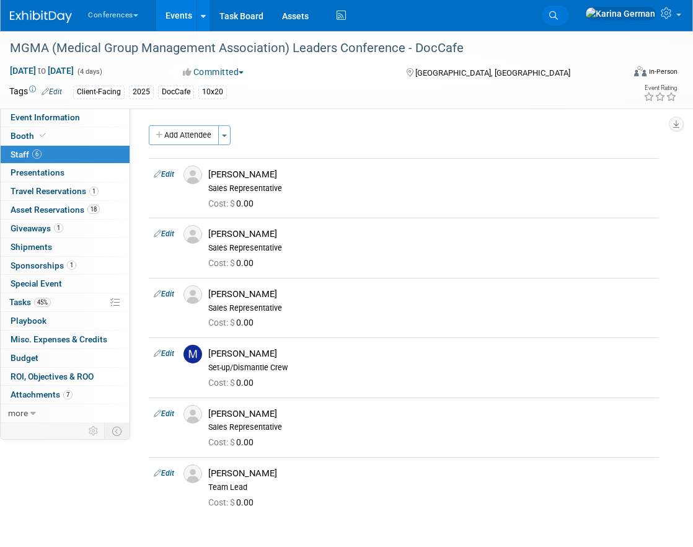
click at [569, 23] on link "Search" at bounding box center [555, 16] width 27 height 20
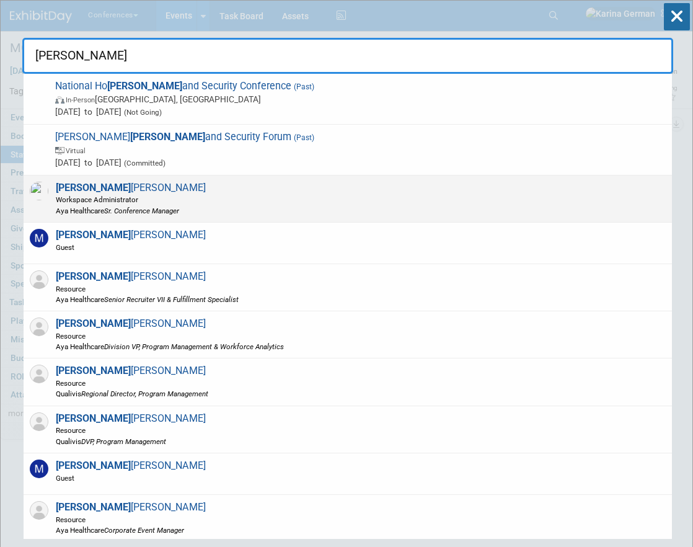
type input "mel"
click at [161, 215] on span "Aya Healthcare Sr. Conference Manager" at bounding box center [131, 210] width 150 height 11
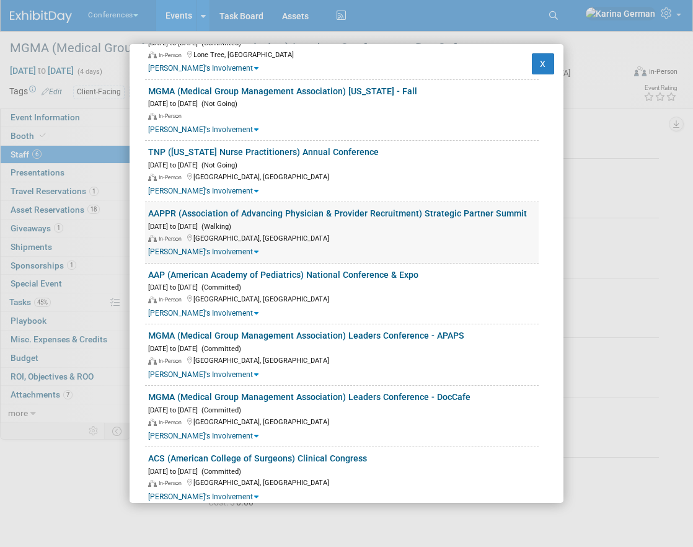
scroll to position [727, 0]
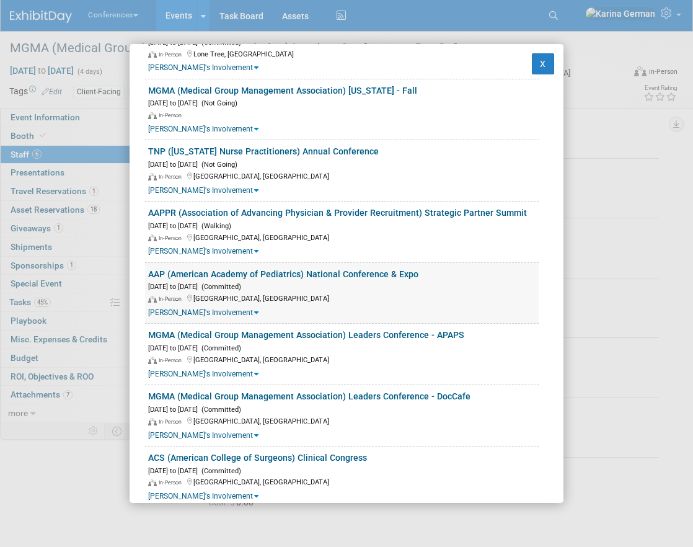
click at [314, 269] on link "AAP (American Academy of Pediatrics) National Conference & Expo" at bounding box center [283, 274] width 270 height 10
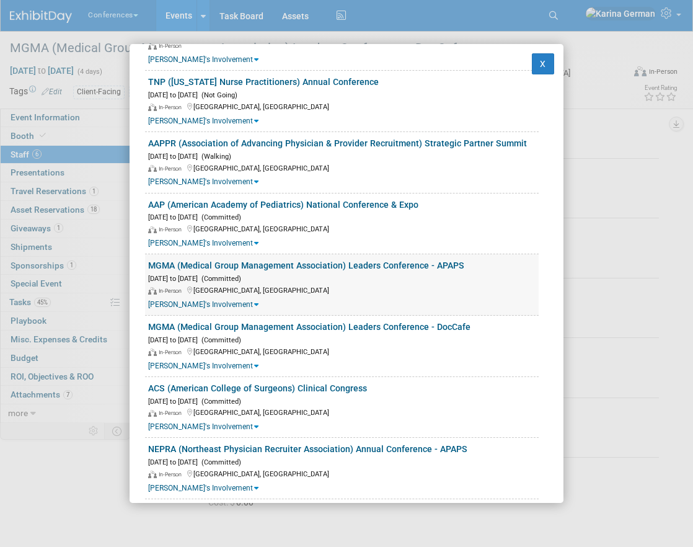
scroll to position [802, 0]
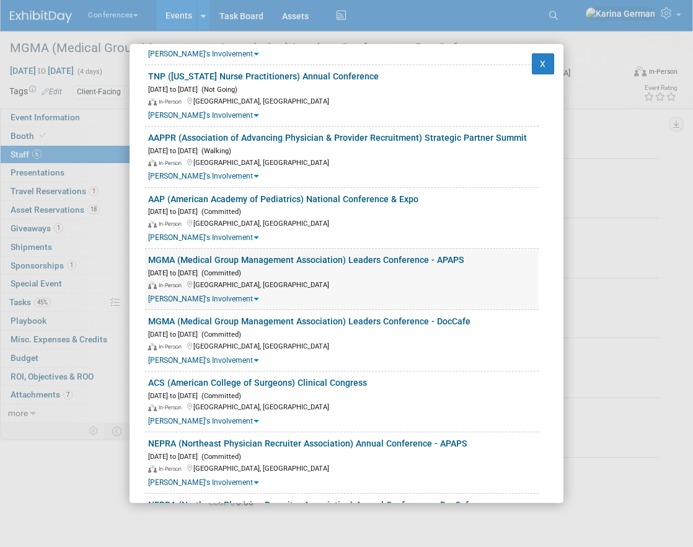
click at [364, 255] on link "MGMA (Medical Group Management Association) Leaders Conference - APAPS" at bounding box center [306, 260] width 316 height 10
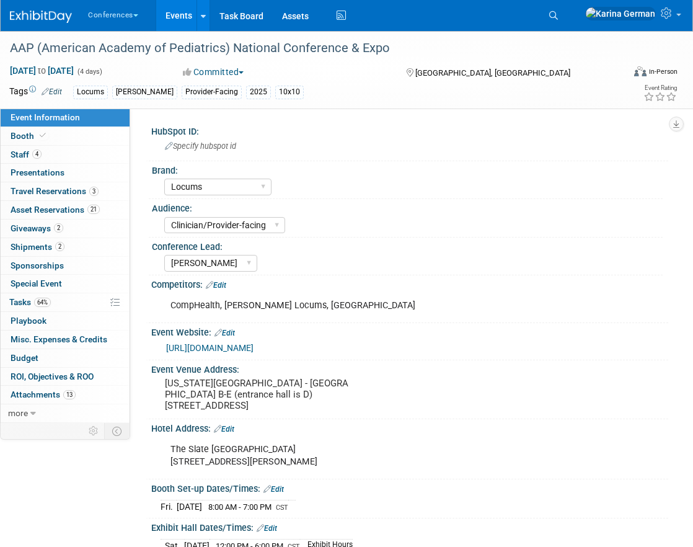
select select "Locums"
select select "Clinician/Provider-facing"
select select "[PERSON_NAME]"
click at [65, 155] on link "4 Staff 4" at bounding box center [65, 155] width 129 height 18
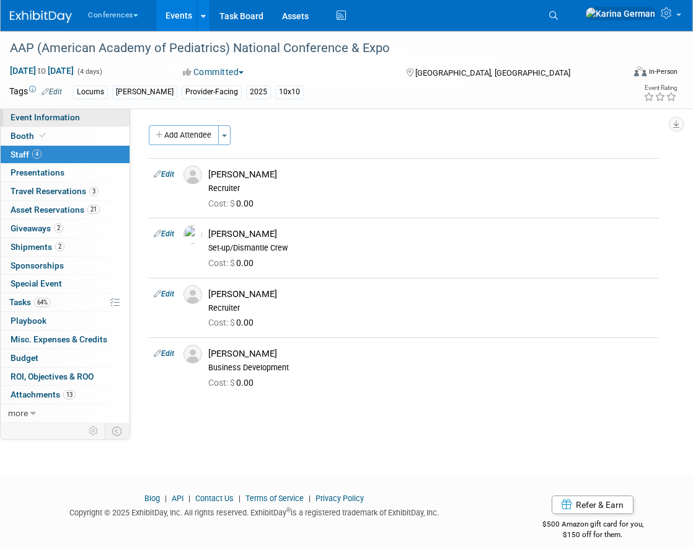
click at [75, 118] on span "Event Information" at bounding box center [45, 117] width 69 height 10
select select "Locums"
select select "Clinician/Provider-facing"
select select "[PERSON_NAME]"
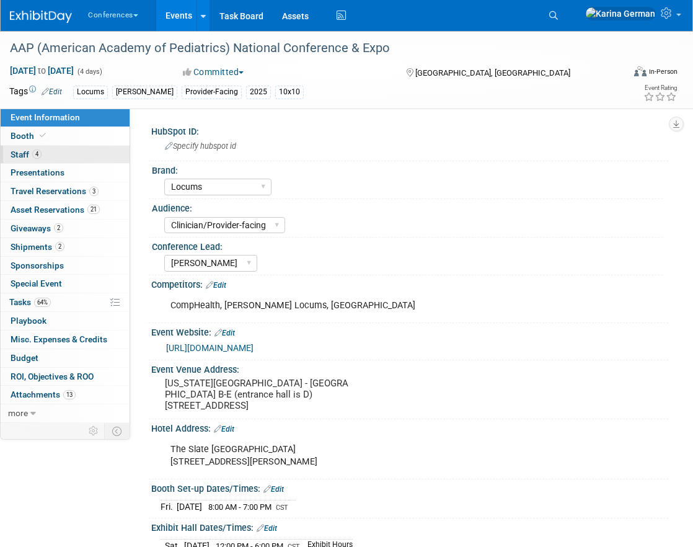
click at [38, 157] on span "4" at bounding box center [36, 153] width 9 height 9
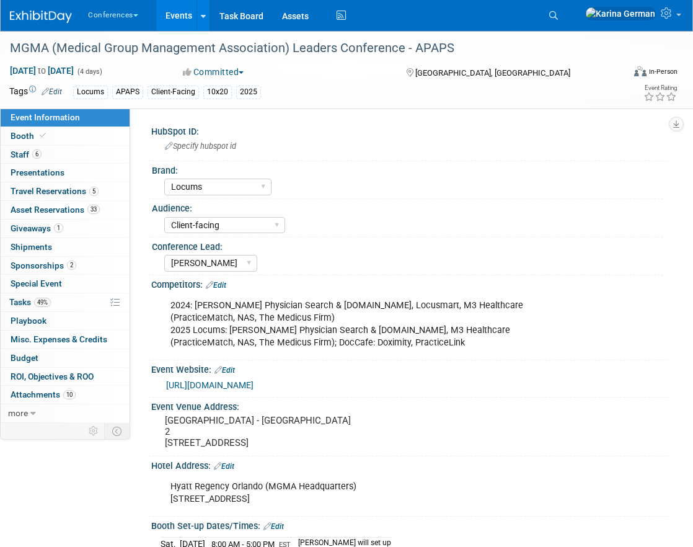
select select "Locums"
select select "Client-facing"
select select "[PERSON_NAME]"
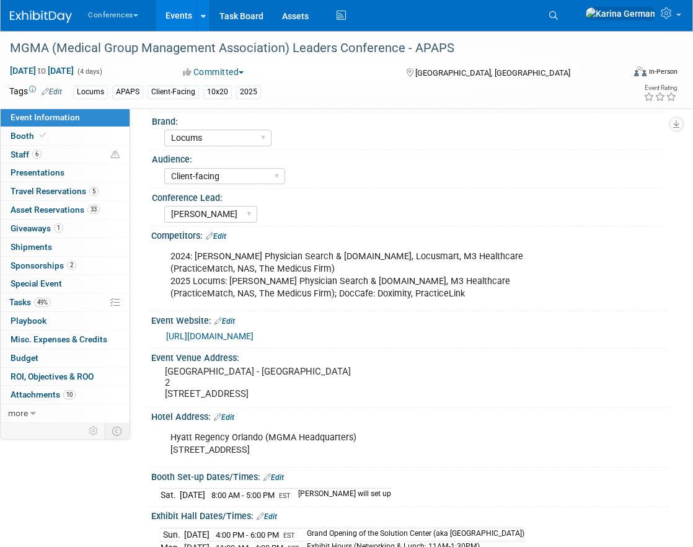
scroll to position [60, 0]
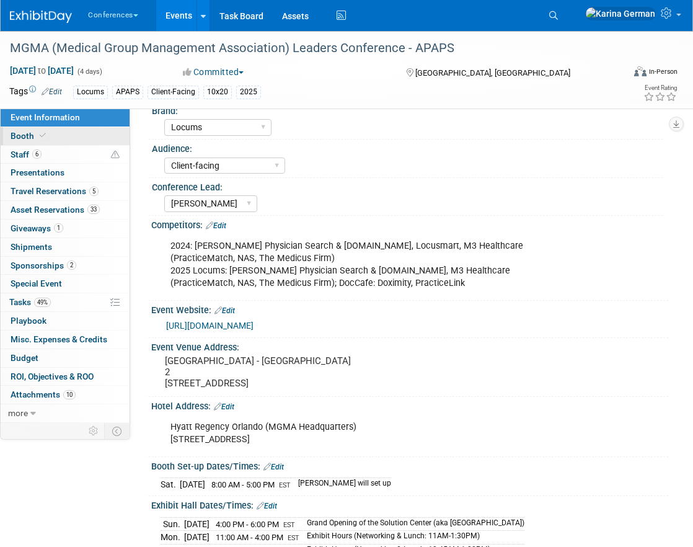
click at [56, 135] on link "Booth" at bounding box center [65, 136] width 129 height 18
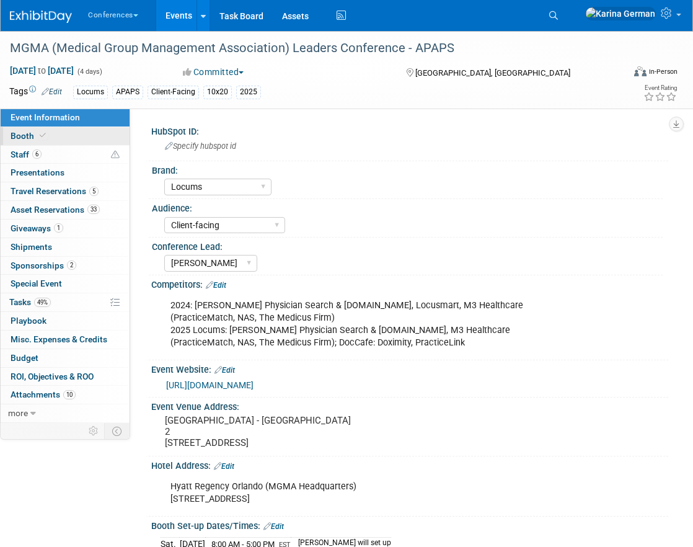
select select "10'x20'"
select select "Yes"
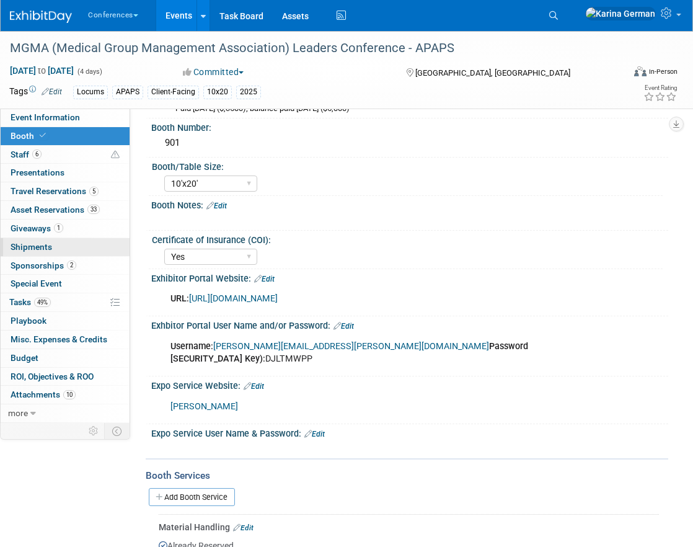
scroll to position [95, 0]
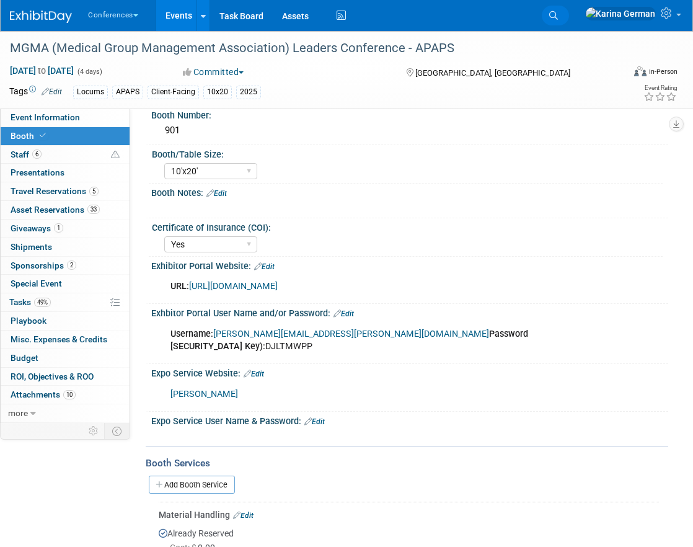
click at [558, 12] on icon at bounding box center [553, 15] width 9 height 9
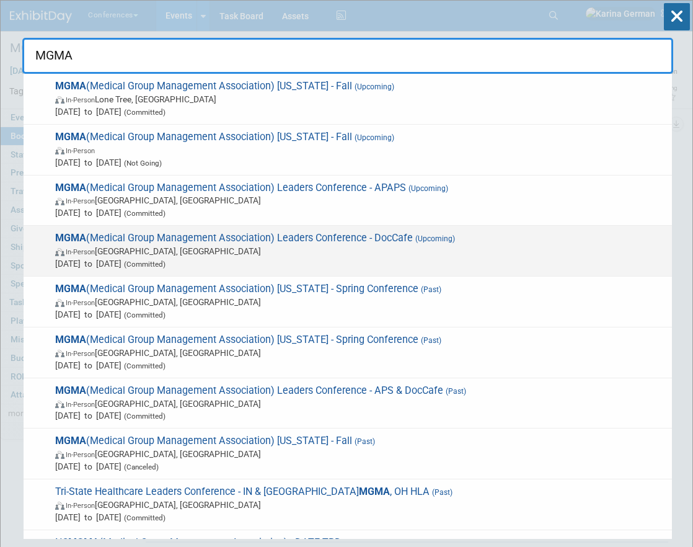
type input "MGMA"
click at [213, 246] on span "In-Person [GEOGRAPHIC_DATA], [GEOGRAPHIC_DATA]" at bounding box center [360, 251] width 611 height 12
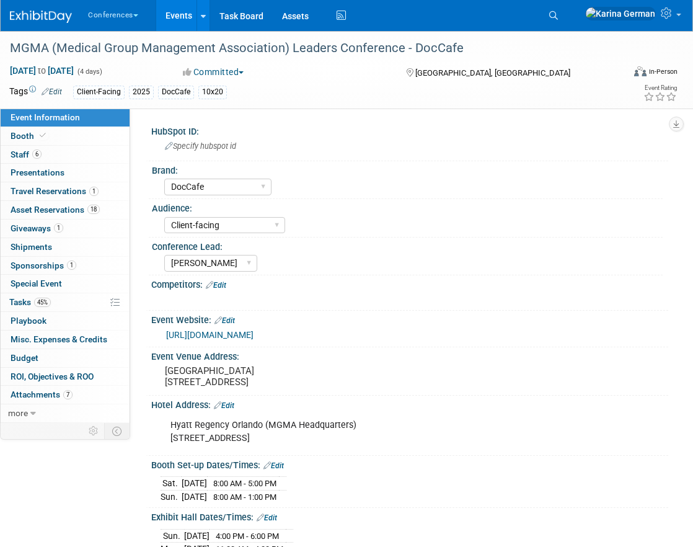
select select "DocCafe"
select select "Client-facing"
select select "[PERSON_NAME]"
click at [81, 139] on link "Booth" at bounding box center [65, 136] width 129 height 18
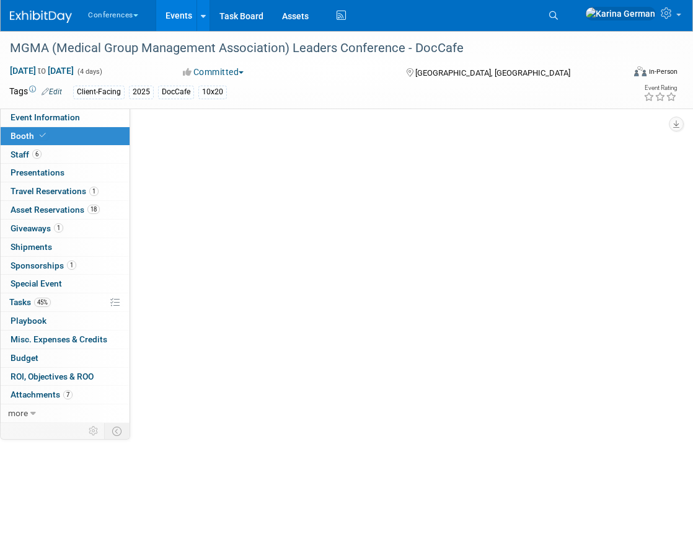
select select "10'x20'"
select select "Yes"
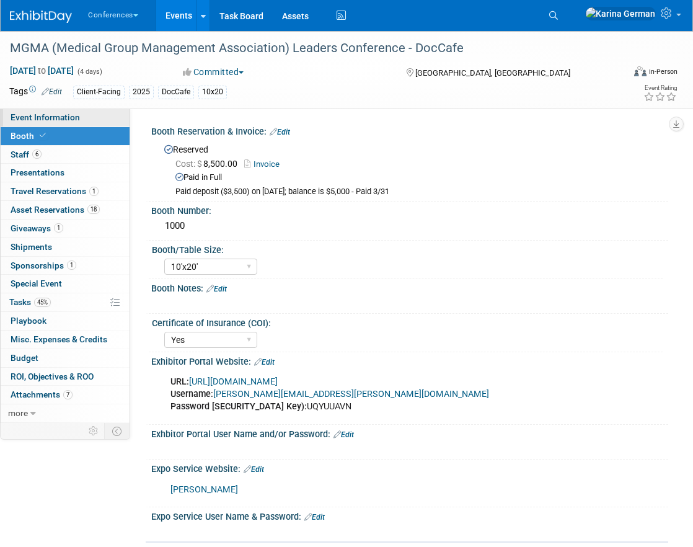
click at [60, 119] on span "Event Information" at bounding box center [45, 117] width 69 height 10
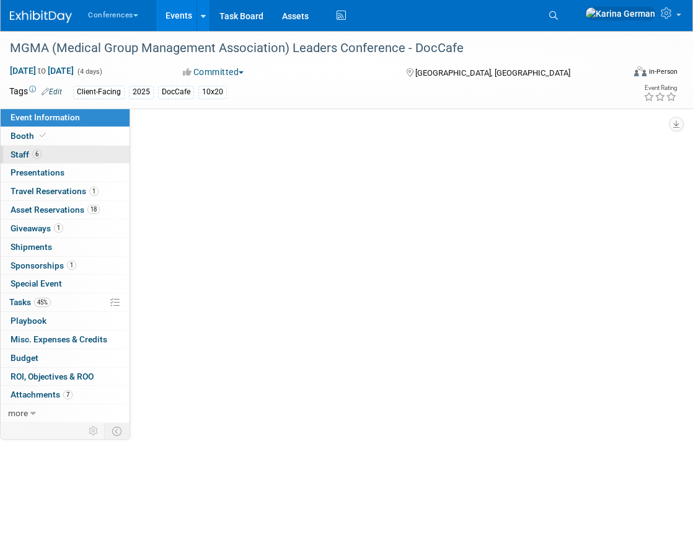
select select "DocCafe"
select select "Client-facing"
select select "[PERSON_NAME]"
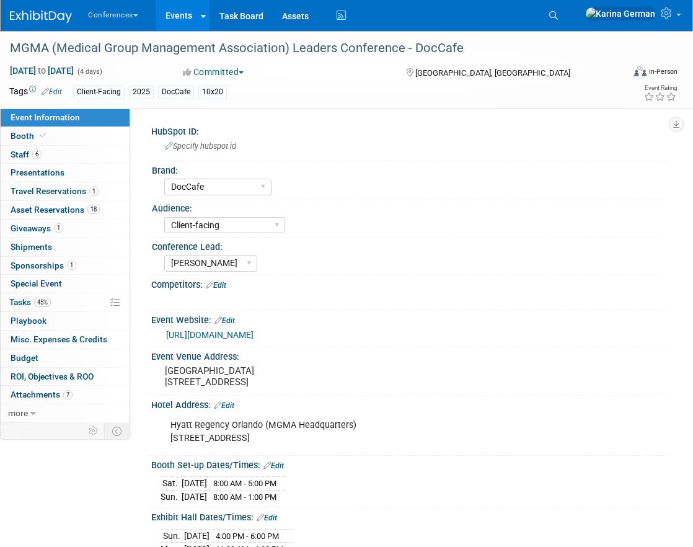
click at [180, 22] on link "Events" at bounding box center [178, 15] width 45 height 31
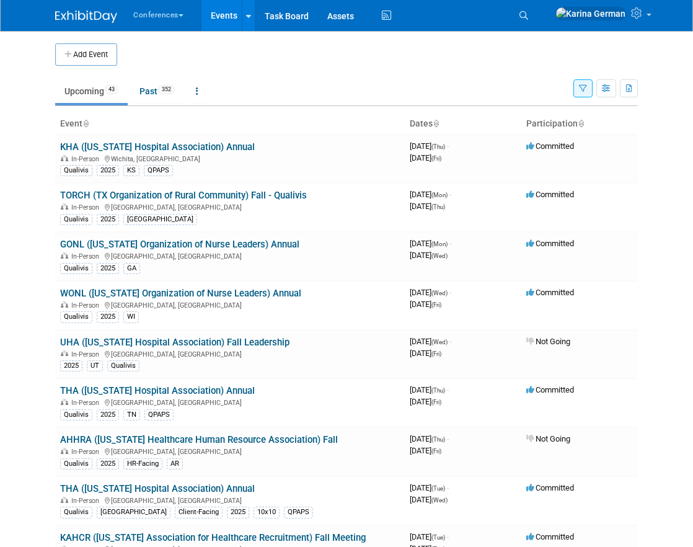
click at [180, 22] on button "Conferences" at bounding box center [165, 12] width 67 height 25
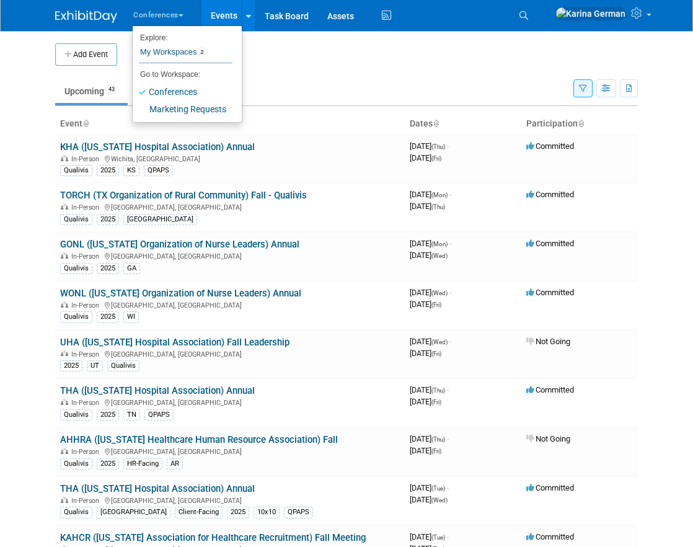
click at [348, 41] on div "Add Event" at bounding box center [346, 48] width 583 height 35
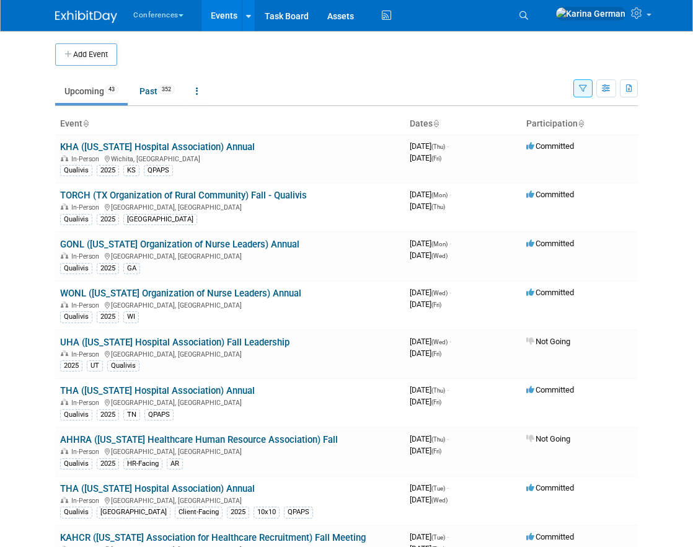
click at [336, 69] on td "Upcoming 43 Past 352 All Events 395 Past and Upcoming Grouped Annually Events g…" at bounding box center [314, 86] width 518 height 40
click at [164, 95] on link "Past 352" at bounding box center [157, 91] width 54 height 24
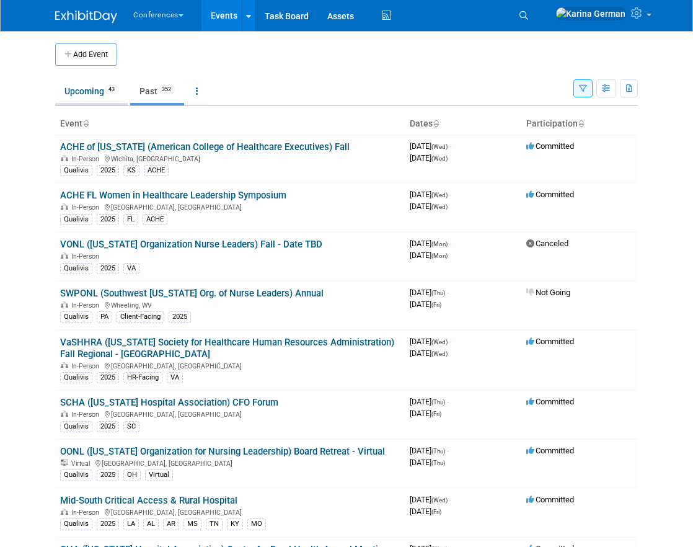
click at [78, 86] on link "Upcoming 43" at bounding box center [91, 91] width 73 height 24
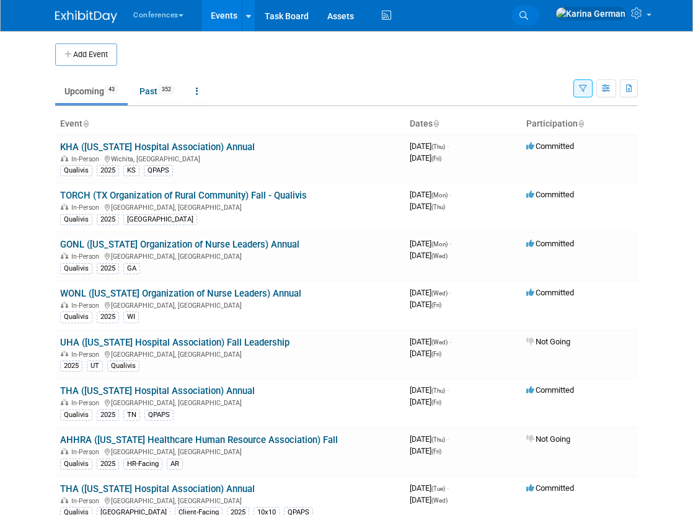
click at [539, 11] on link "Search" at bounding box center [525, 16] width 27 height 20
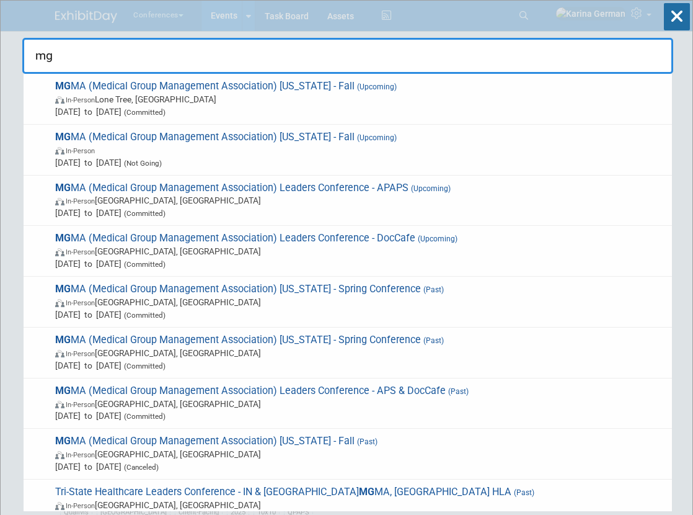
type input "mg"
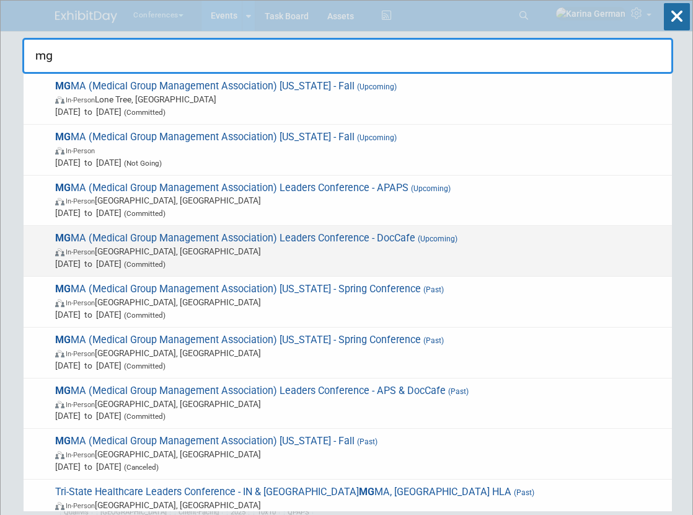
click at [337, 257] on span "In-Person Orlando, FL" at bounding box center [360, 251] width 611 height 12
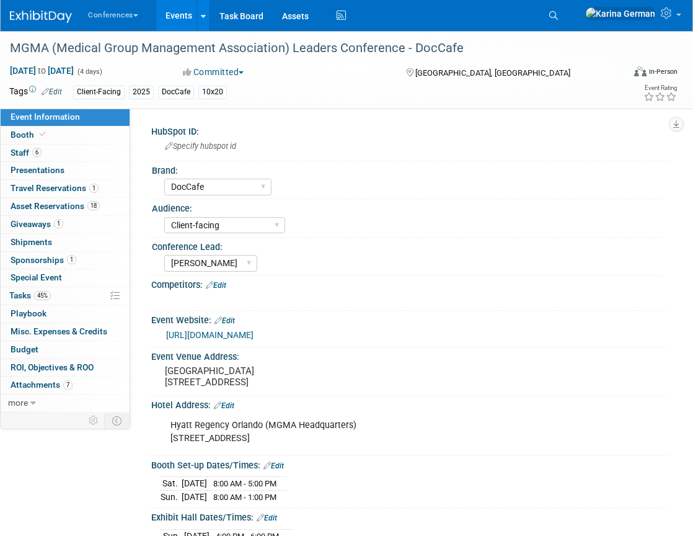
select select "DocCafe"
select select "Client-facing"
select select "[PERSON_NAME]"
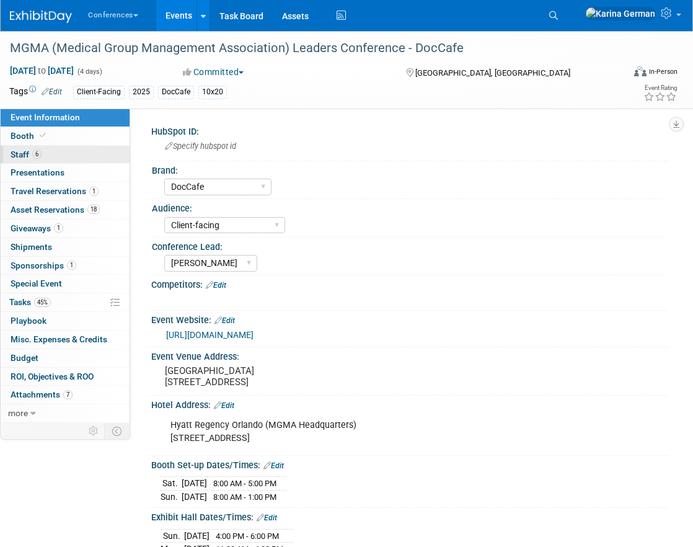
click at [79, 151] on link "6 Staff 6" at bounding box center [65, 155] width 129 height 18
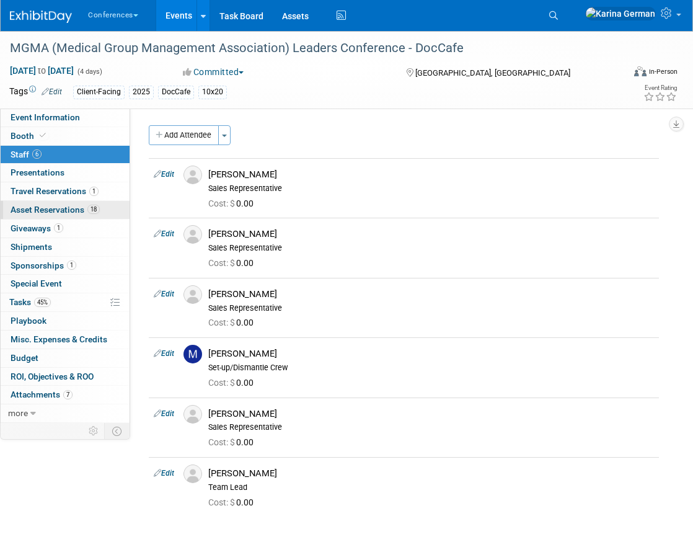
click at [50, 206] on span "Asset Reservations 18" at bounding box center [55, 210] width 89 height 10
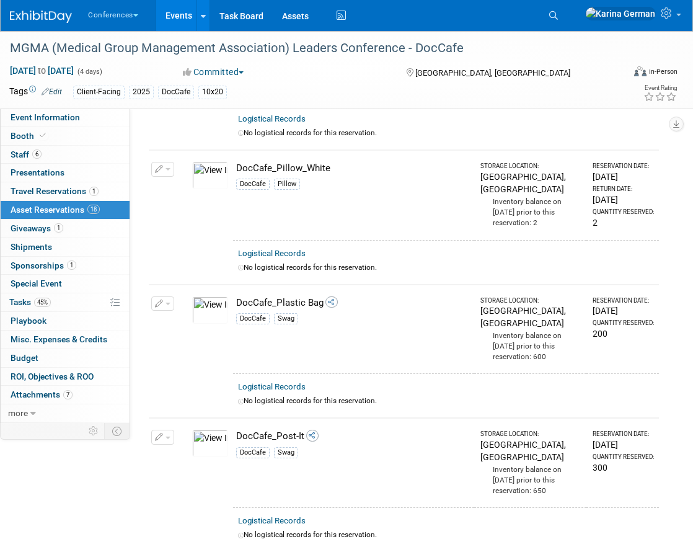
scroll to position [2154, 0]
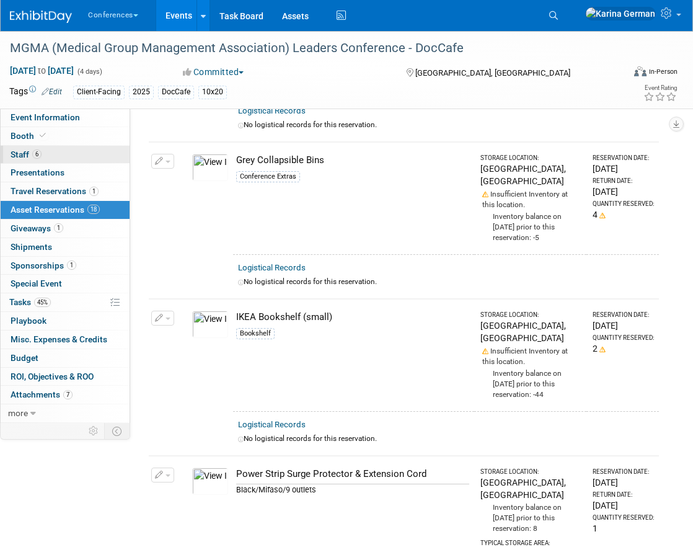
click at [68, 150] on link "6 Staff 6" at bounding box center [65, 155] width 129 height 18
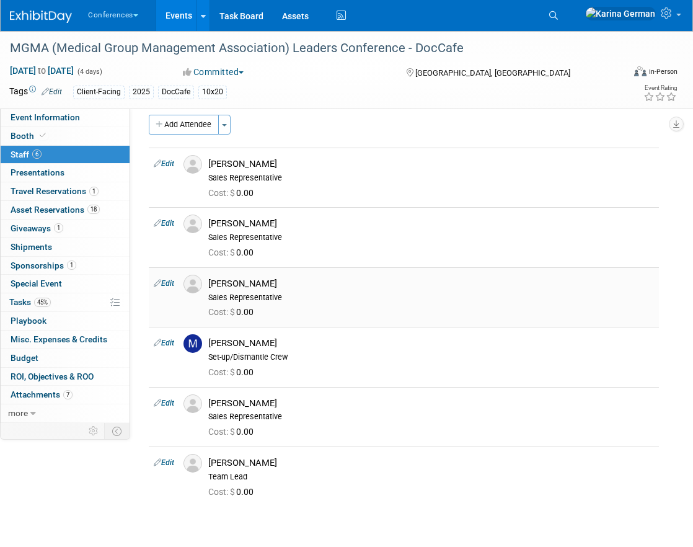
scroll to position [0, 0]
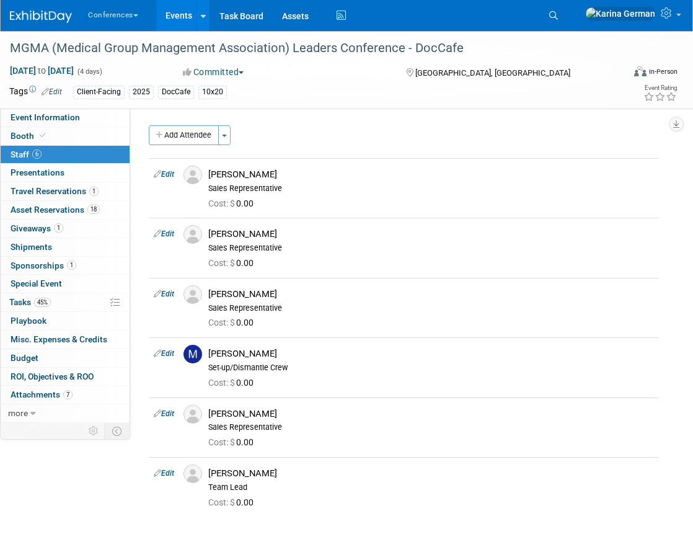
click at [176, 17] on link "Events" at bounding box center [178, 15] width 45 height 31
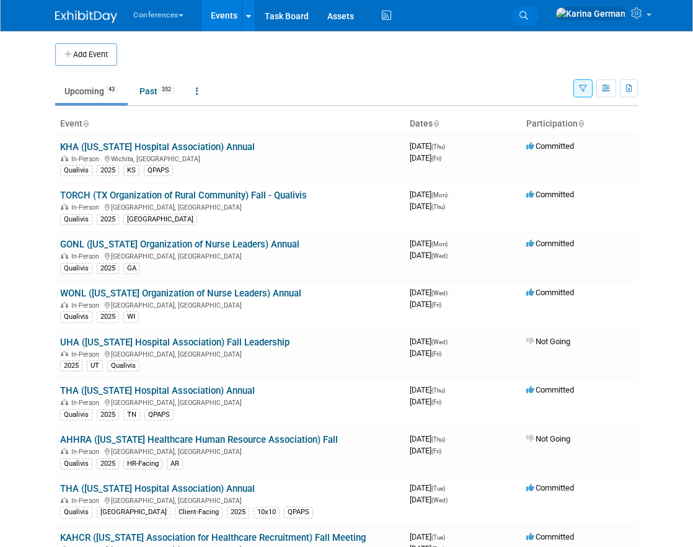
click at [539, 17] on link "Search" at bounding box center [525, 16] width 27 height 20
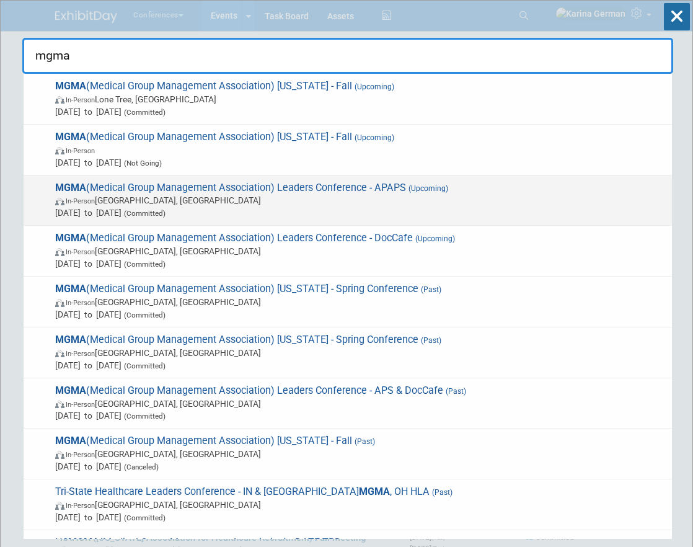
type input "mgma"
click at [230, 212] on span "Sep 27, 2025 to Sep 30, 2025 (Committed)" at bounding box center [360, 212] width 611 height 12
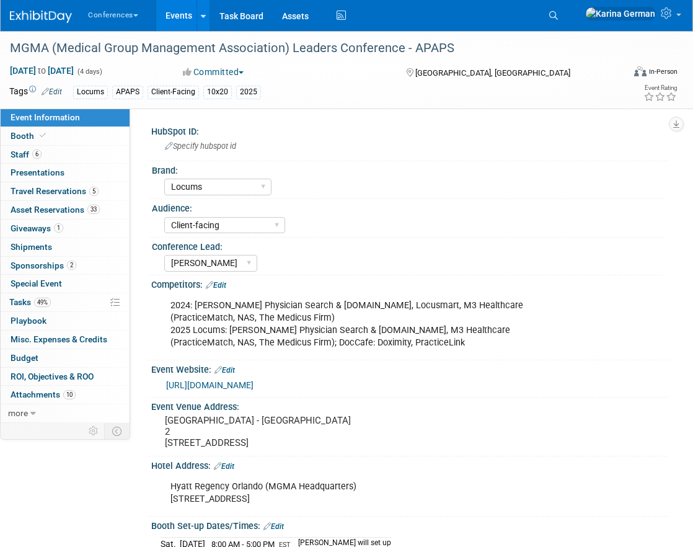
select select "Locums"
select select "Client-facing"
select select "[PERSON_NAME]"
click at [60, 153] on link "6 Staff 6" at bounding box center [65, 155] width 129 height 18
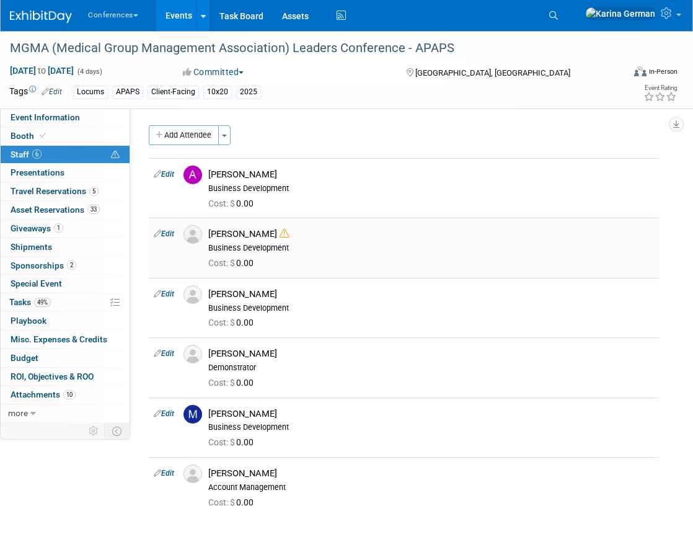
click at [280, 234] on icon at bounding box center [284, 233] width 9 height 9
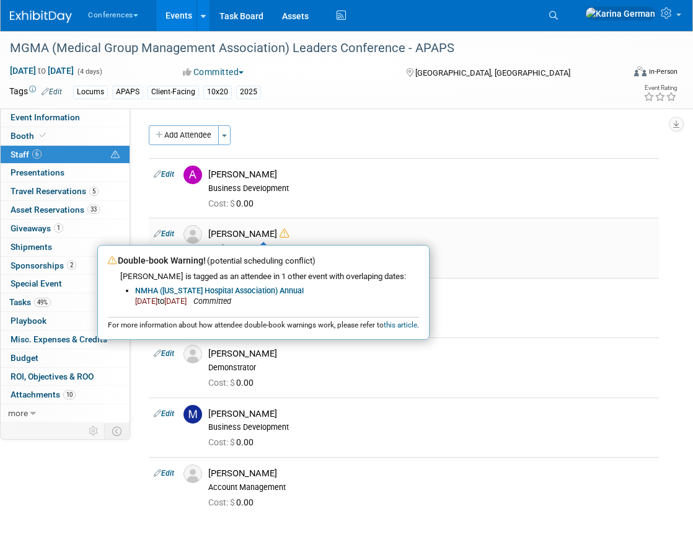
click at [280, 233] on icon at bounding box center [284, 233] width 9 height 9
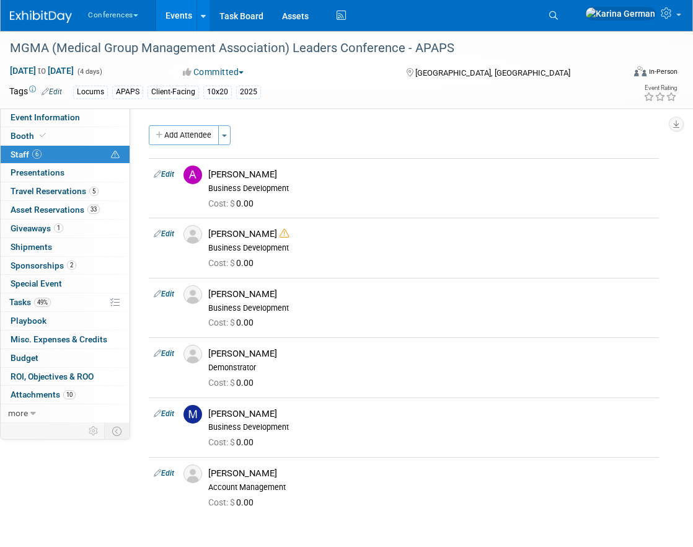
click at [176, 14] on link "Events" at bounding box center [178, 15] width 45 height 31
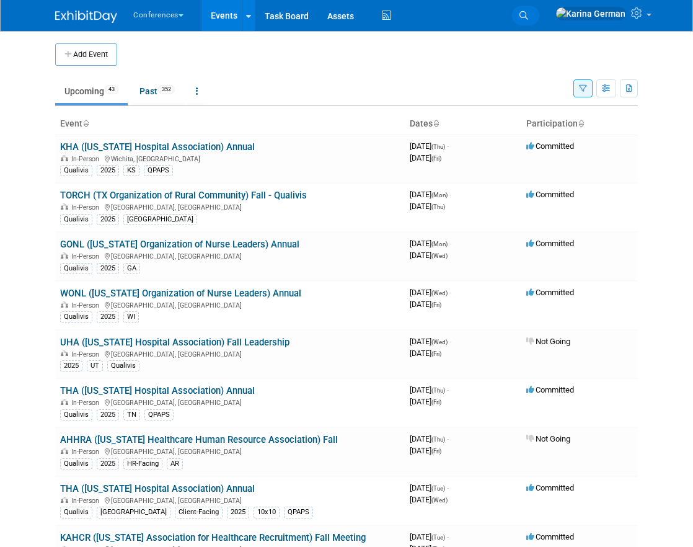
click at [539, 19] on link "Search" at bounding box center [525, 16] width 27 height 20
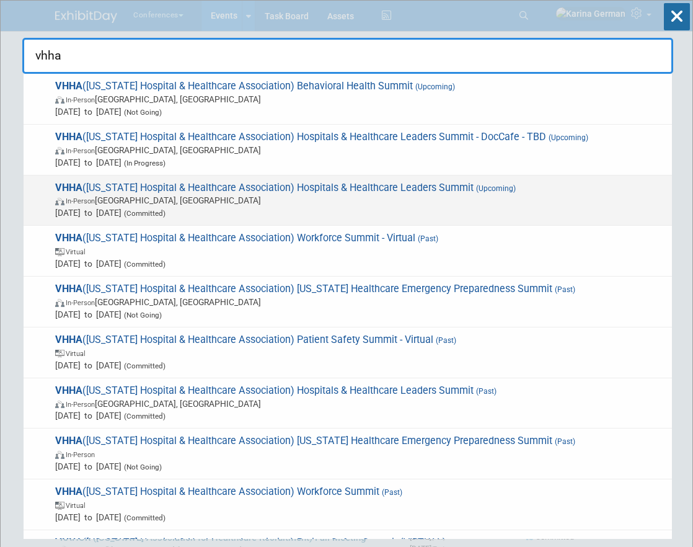
type input "vhha"
click at [356, 201] on span "In-Person Hot Springs, VA" at bounding box center [360, 200] width 611 height 12
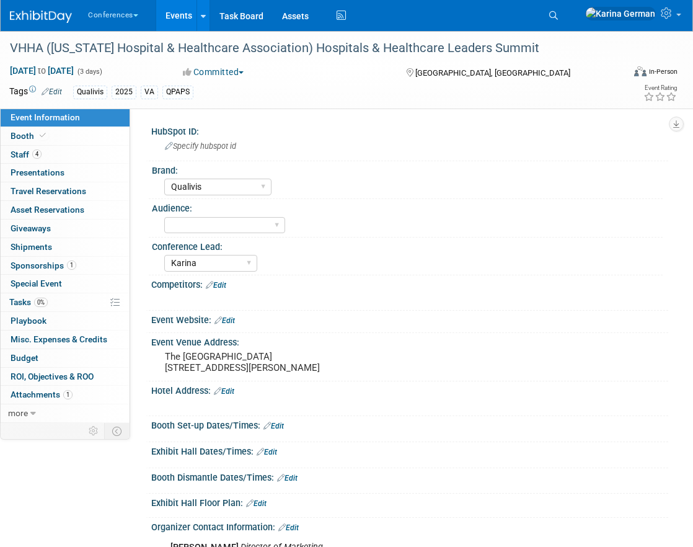
select select "Qualivis"
select select "Karina"
click at [60, 161] on link "4 Staff 4" at bounding box center [65, 155] width 129 height 18
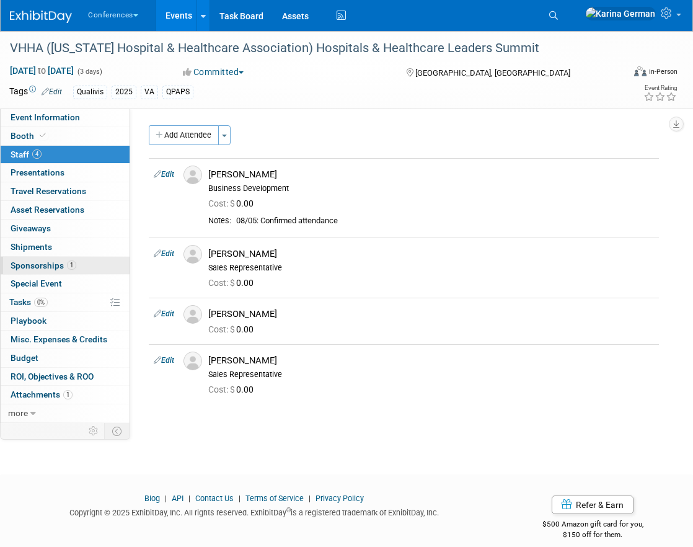
click at [91, 259] on link "1 Sponsorships 1" at bounding box center [65, 266] width 129 height 18
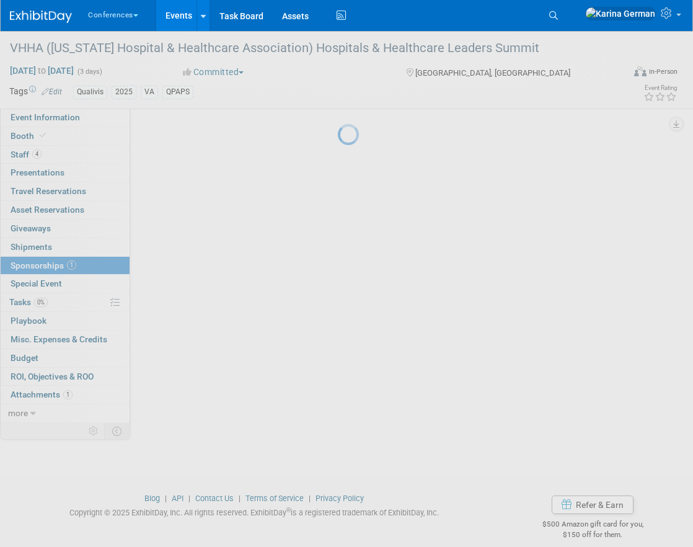
drag, startPoint x: 91, startPoint y: 259, endPoint x: 208, endPoint y: 275, distance: 118.3
click at [338, 275] on div at bounding box center [346, 273] width 17 height 547
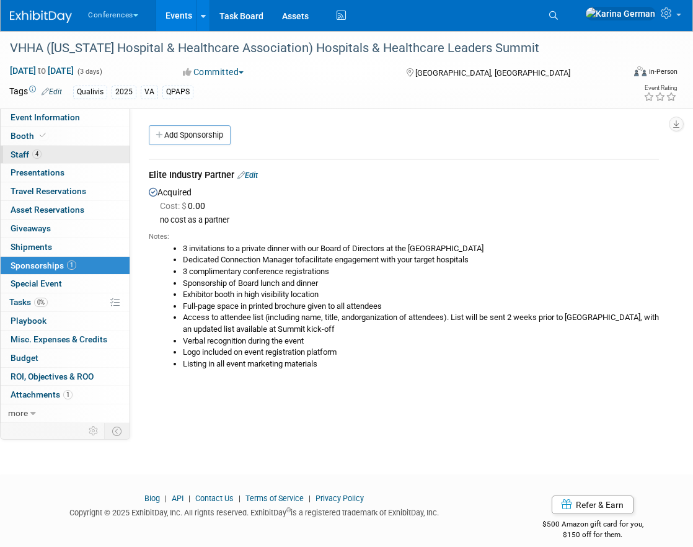
click at [79, 161] on link "4 Staff 4" at bounding box center [65, 155] width 129 height 18
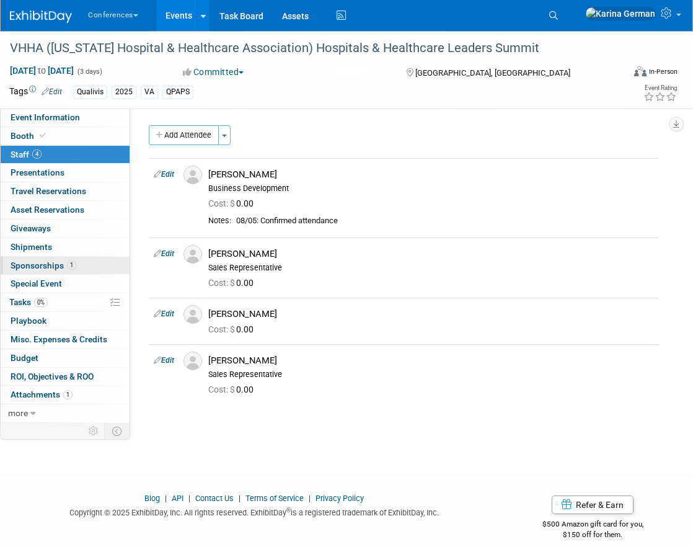
click at [55, 269] on span "Sponsorships 1" at bounding box center [44, 265] width 66 height 10
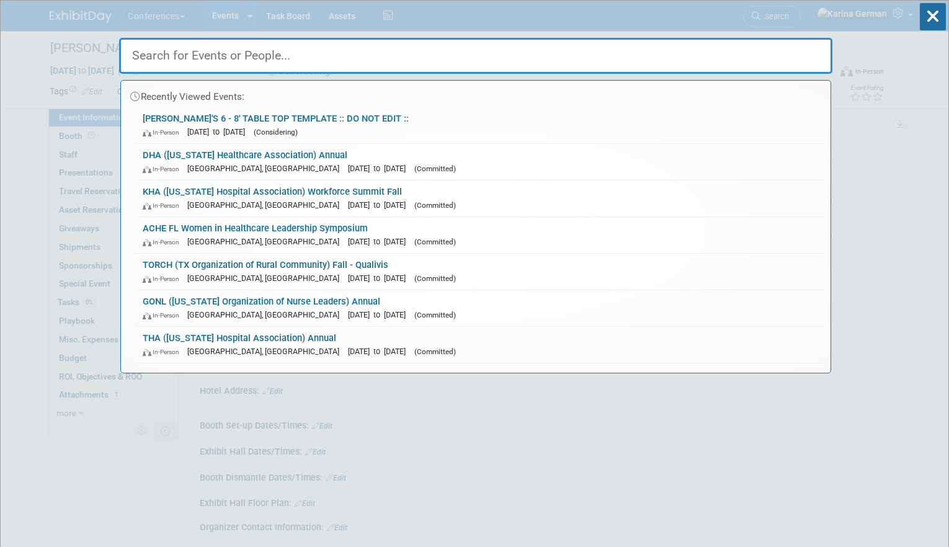
select select "Qualivis"
select select "Karina"
